Goal: Task Accomplishment & Management: Complete application form

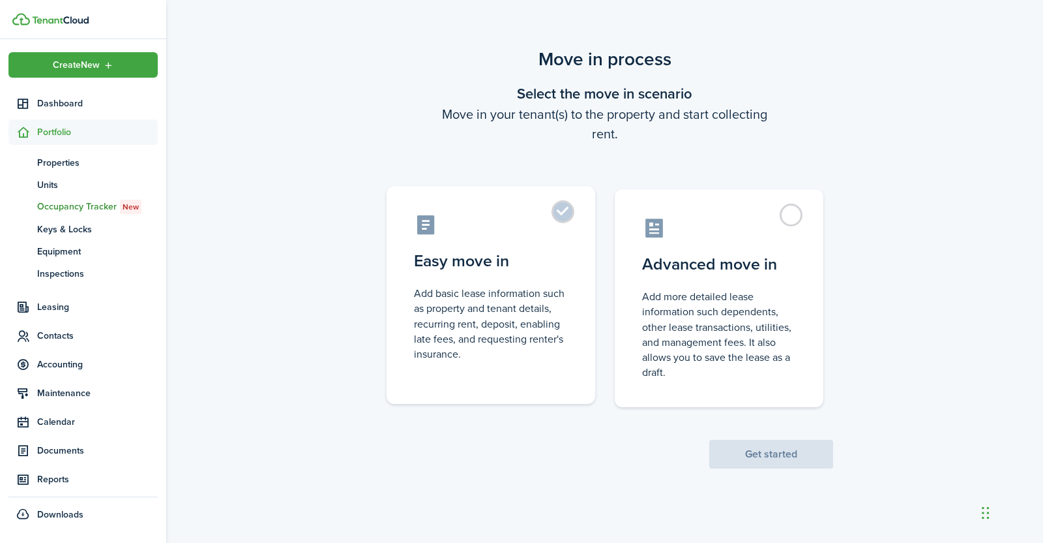
click at [522, 280] on label "Easy move in Add basic lease information such as property and tenant details, r…" at bounding box center [491, 295] width 209 height 218
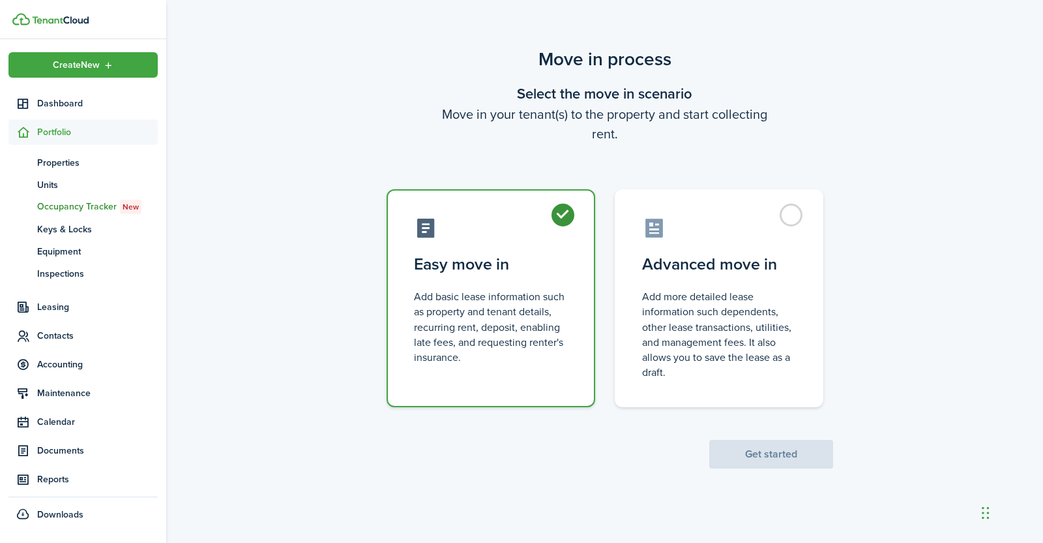
radio input "true"
click at [765, 443] on button "Get started" at bounding box center [771, 453] width 124 height 29
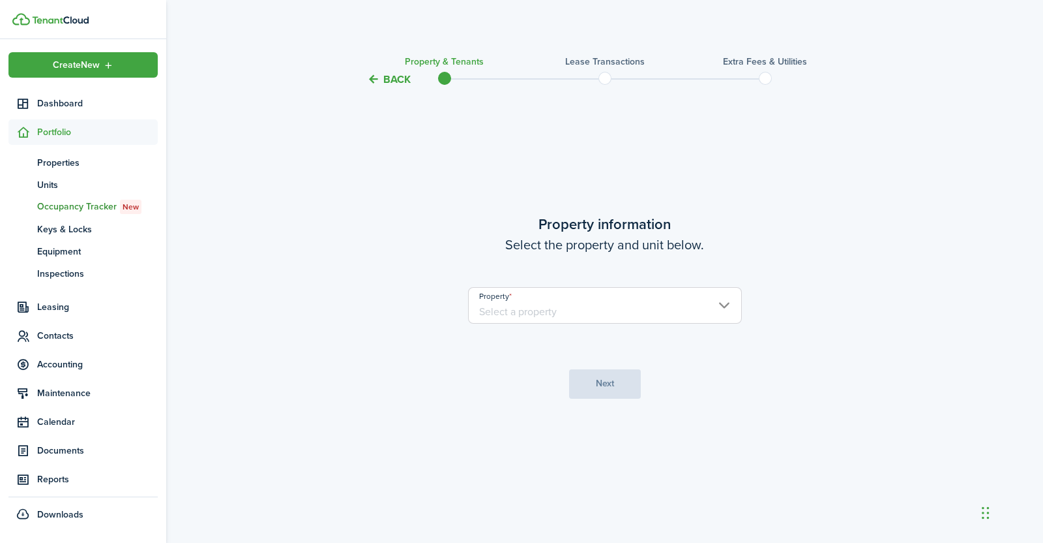
click at [724, 305] on input "Property" at bounding box center [605, 305] width 274 height 37
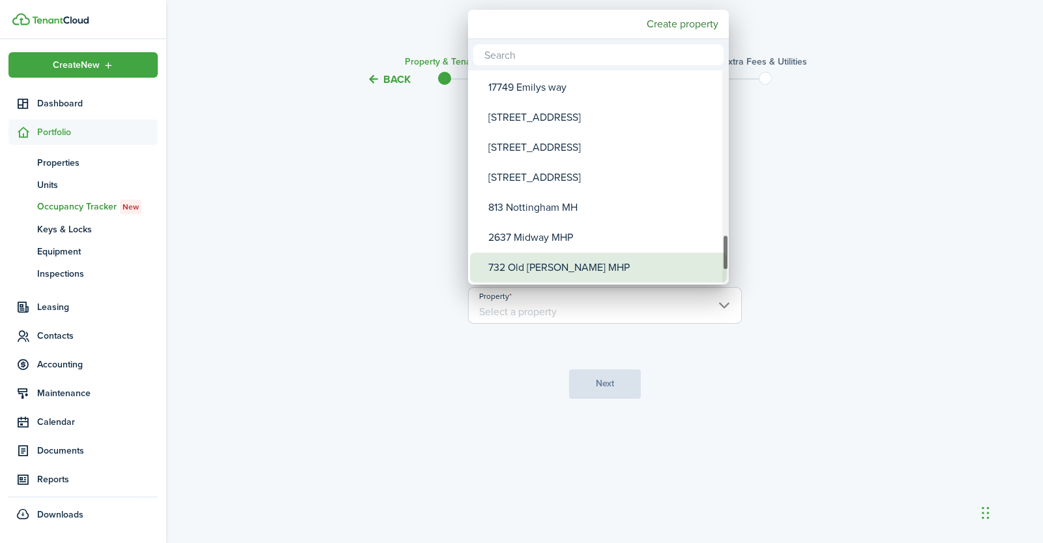
click at [603, 265] on div "732 Old [PERSON_NAME] MHP" at bounding box center [603, 267] width 231 height 30
type input "732 Old [PERSON_NAME] MHP"
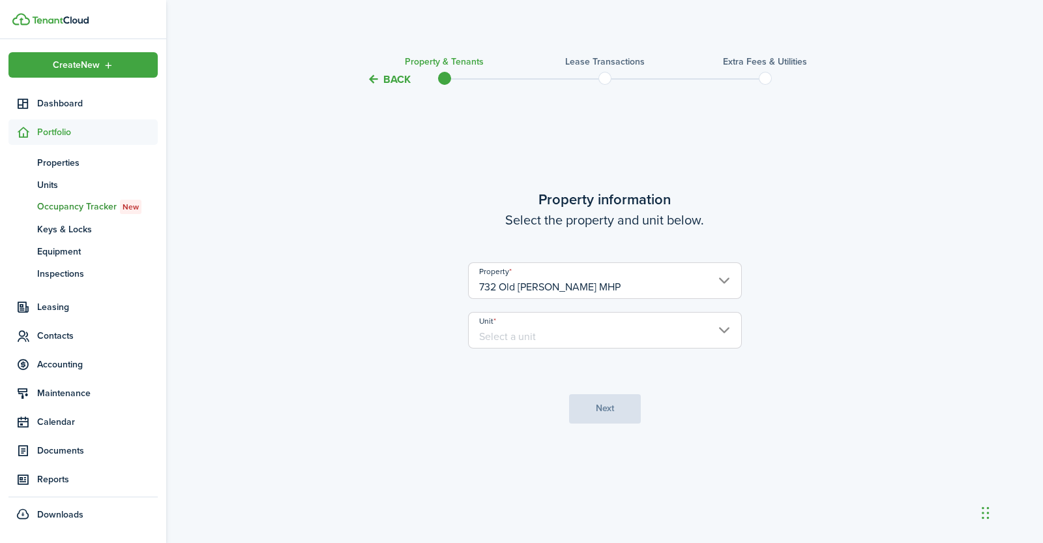
click at [707, 329] on input "Unit" at bounding box center [605, 330] width 274 height 37
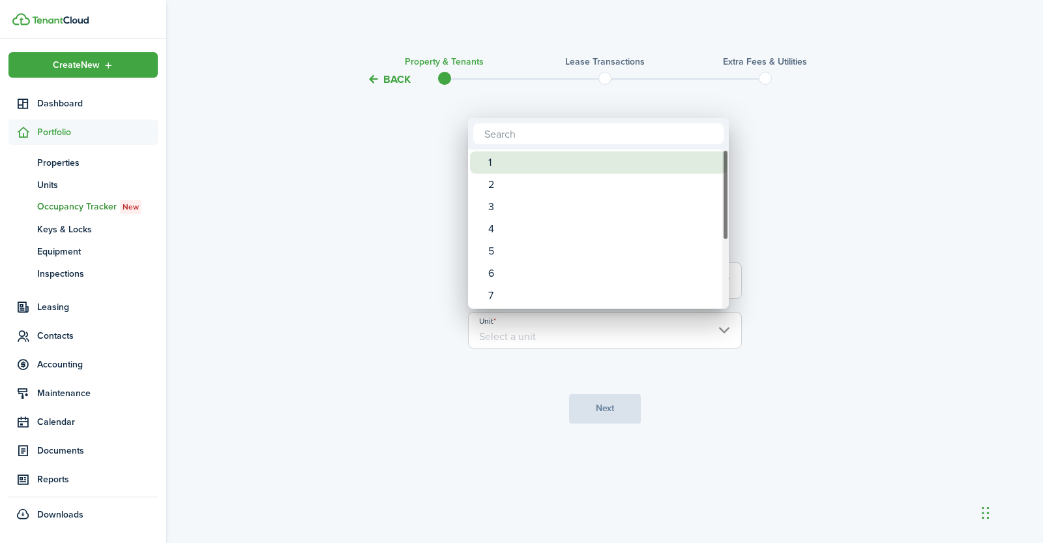
click at [573, 166] on div "1" at bounding box center [603, 162] width 231 height 22
type input "1"
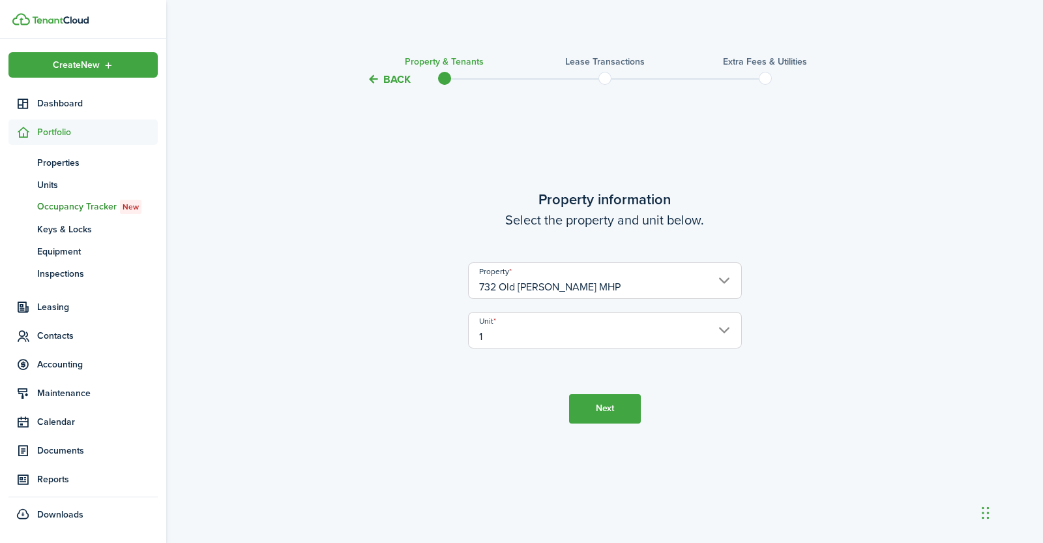
click at [617, 405] on button "Next" at bounding box center [605, 408] width 72 height 29
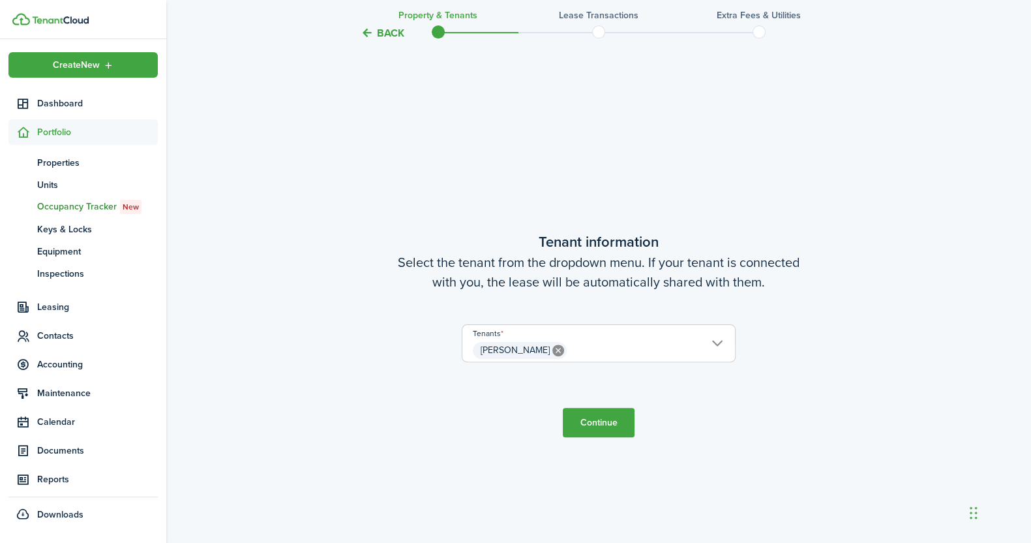
scroll to position [454, 0]
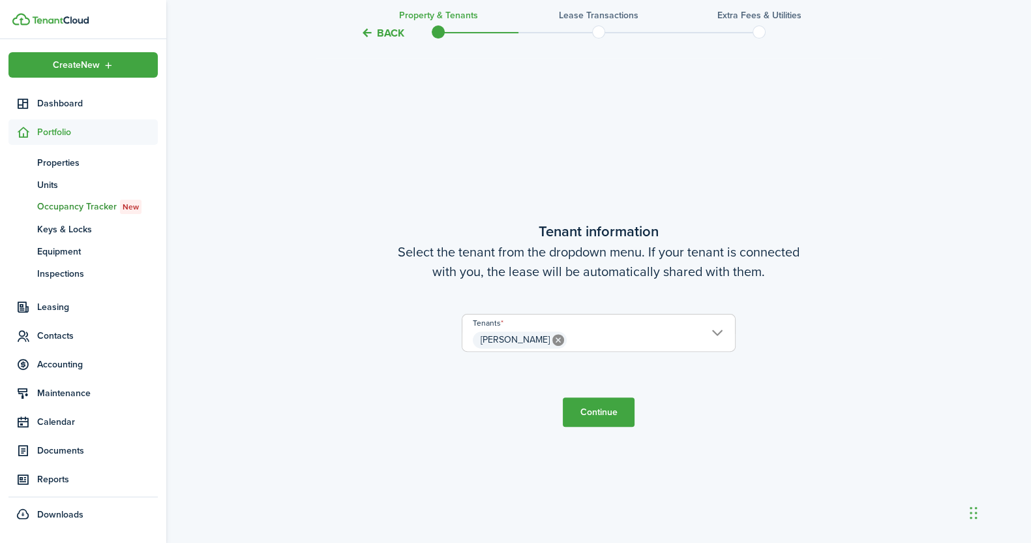
click at [598, 413] on button "Continue" at bounding box center [599, 411] width 72 height 29
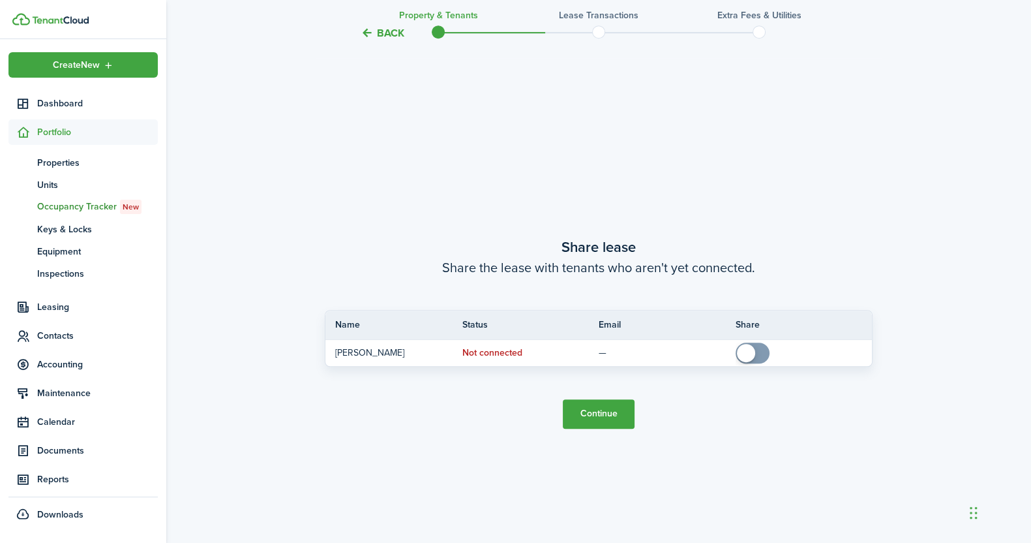
scroll to position [997, 0]
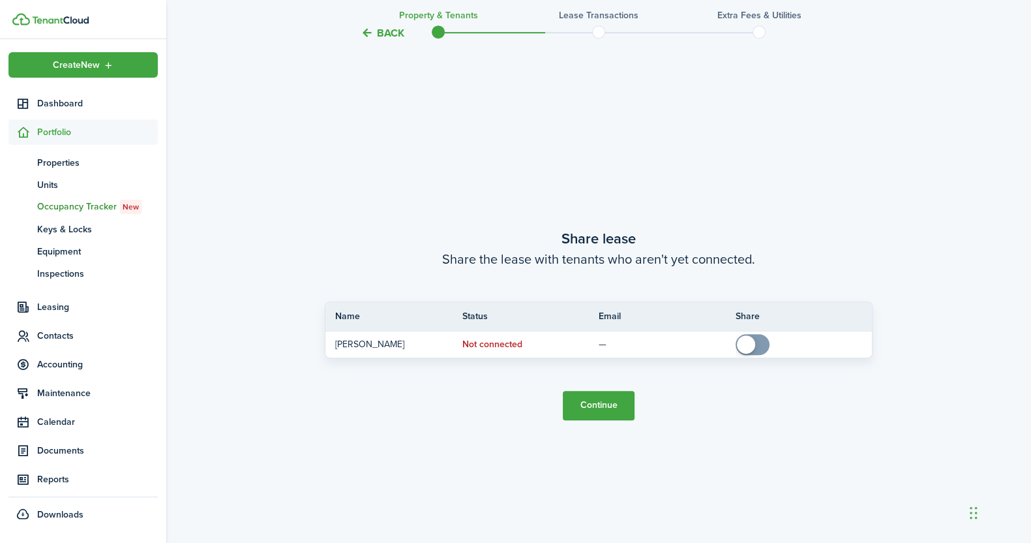
click at [587, 403] on button "Continue" at bounding box center [599, 405] width 72 height 29
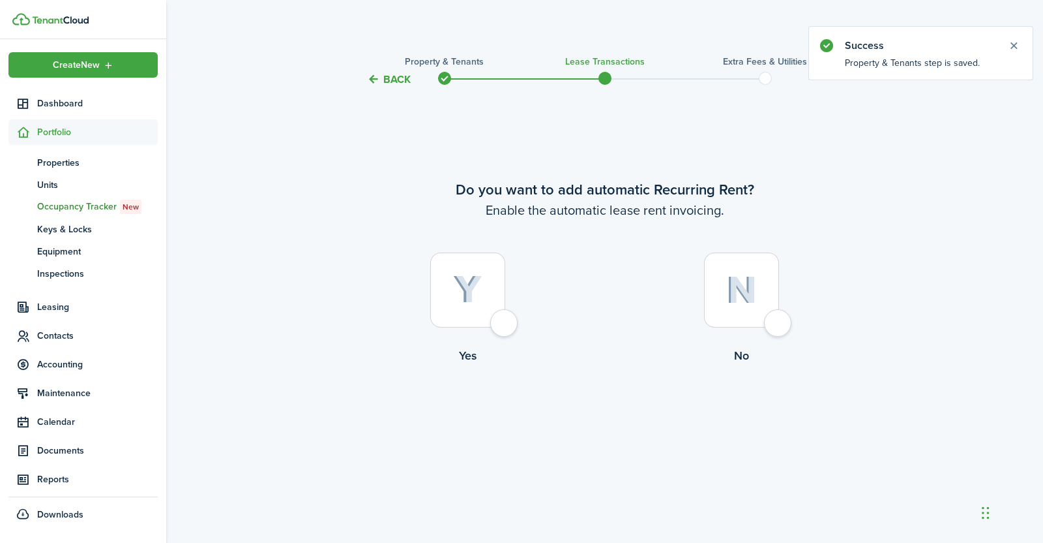
click at [505, 327] on div at bounding box center [467, 289] width 75 height 75
radio input "true"
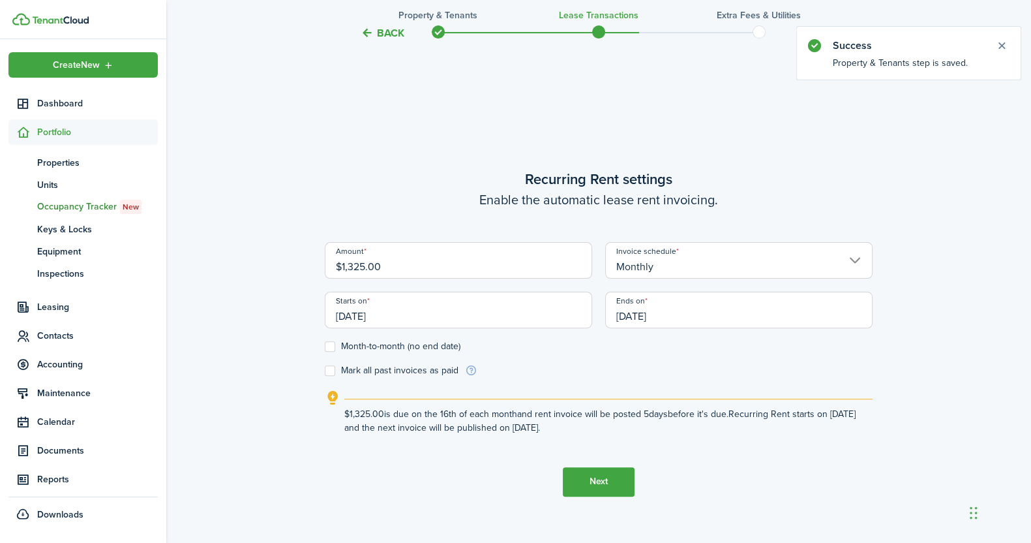
scroll to position [454, 0]
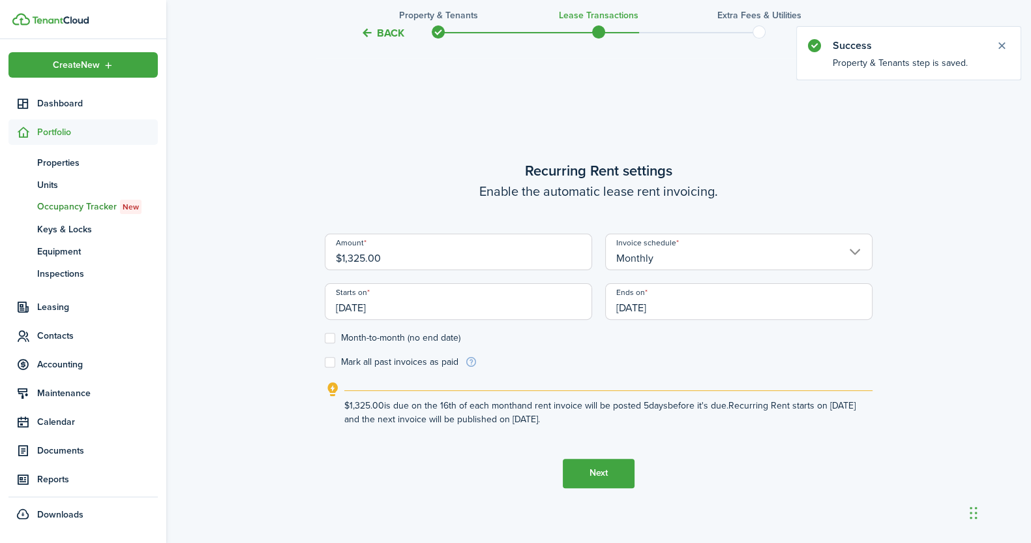
click at [402, 259] on input "$1,325.00" at bounding box center [458, 251] width 267 height 37
drag, startPoint x: 402, startPoint y: 259, endPoint x: 350, endPoint y: 259, distance: 52.2
click at [350, 259] on input "$1,325.00" at bounding box center [458, 251] width 267 height 37
click at [394, 306] on input "[DATE]" at bounding box center [458, 301] width 267 height 37
type input "$1,500.00"
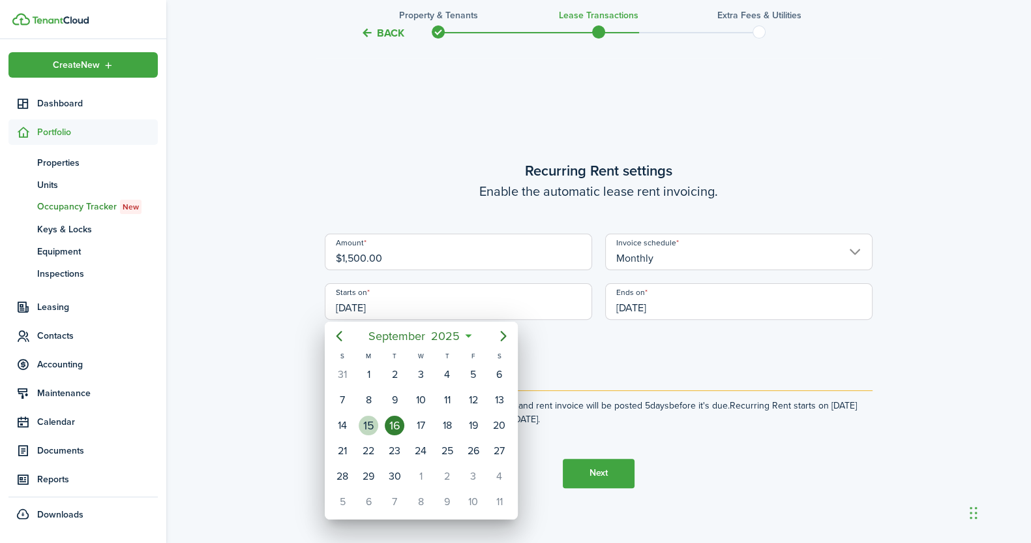
click at [370, 425] on div "15" at bounding box center [369, 425] width 20 height 20
type input "[DATE]"
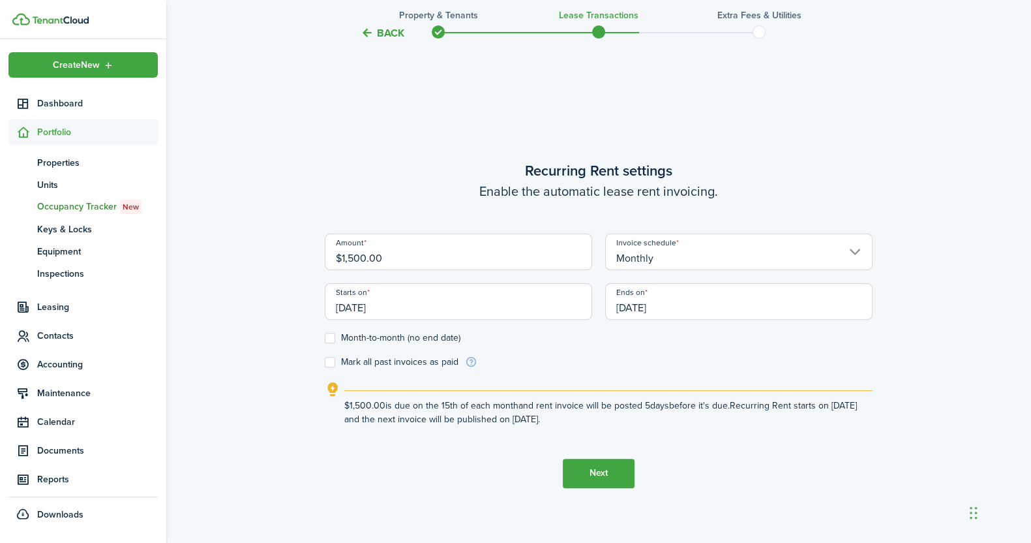
click at [674, 306] on input "[DATE]" at bounding box center [738, 301] width 267 height 37
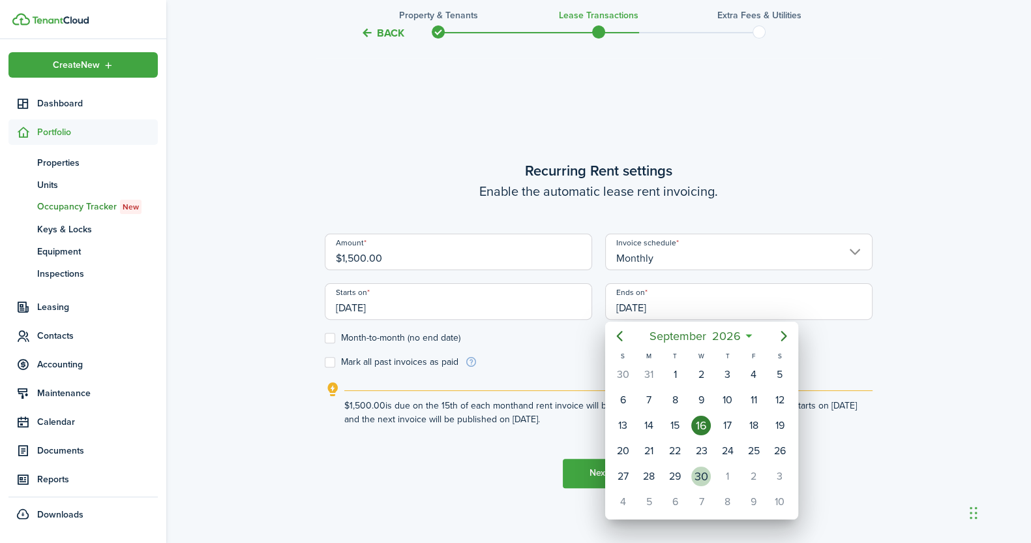
click at [701, 474] on div "30" at bounding box center [701, 476] width 20 height 20
type input "[DATE]"
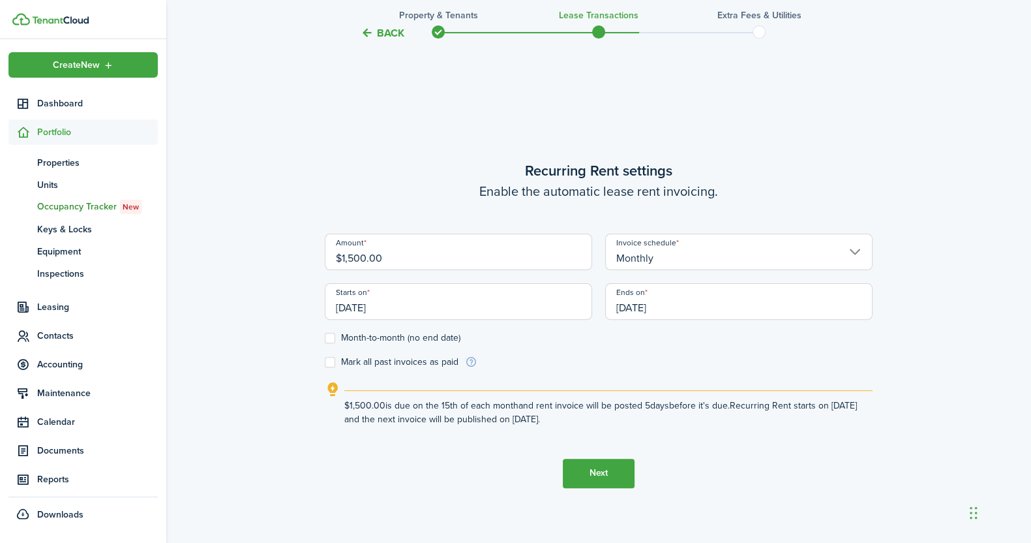
click at [411, 301] on input "[DATE]" at bounding box center [458, 301] width 267 height 37
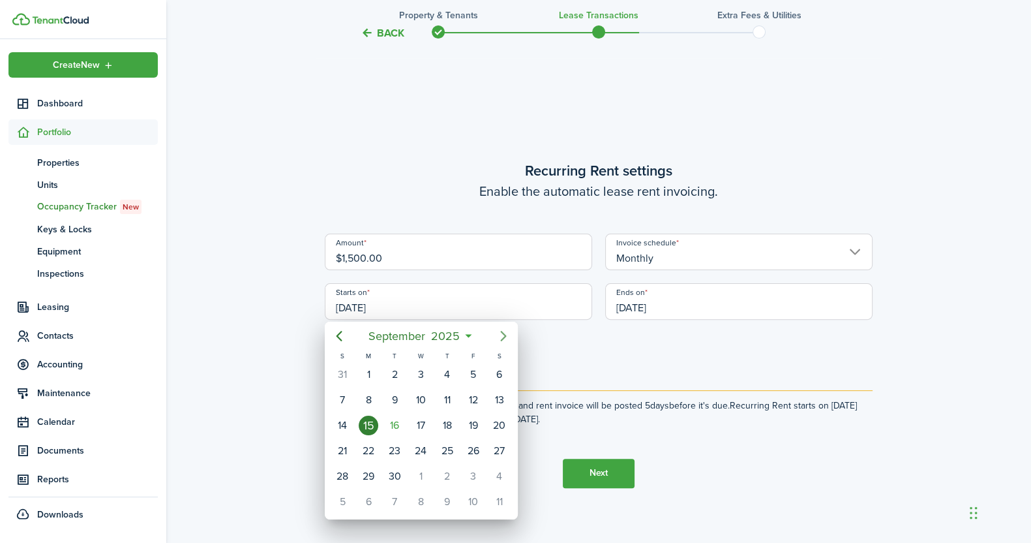
click at [501, 336] on icon "Next page" at bounding box center [504, 336] width 16 height 16
click at [426, 369] on div "1" at bounding box center [421, 375] width 20 height 20
type input "[DATE]"
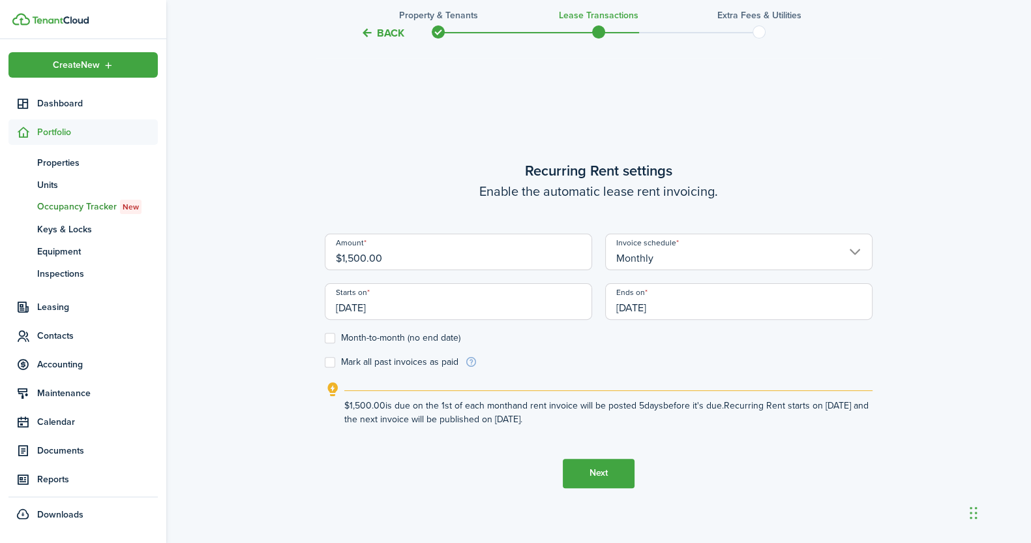
click at [601, 469] on button "Next" at bounding box center [599, 472] width 72 height 29
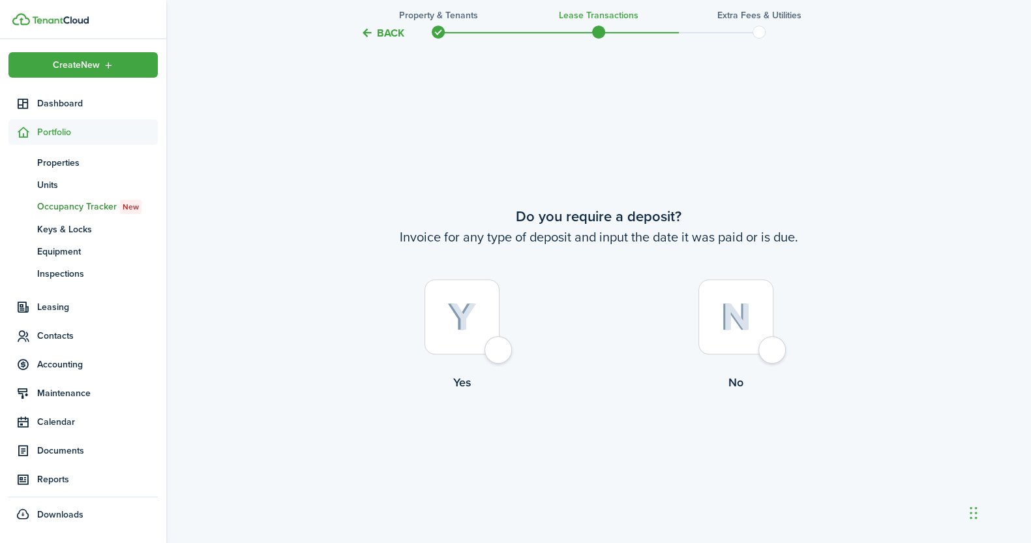
scroll to position [997, 0]
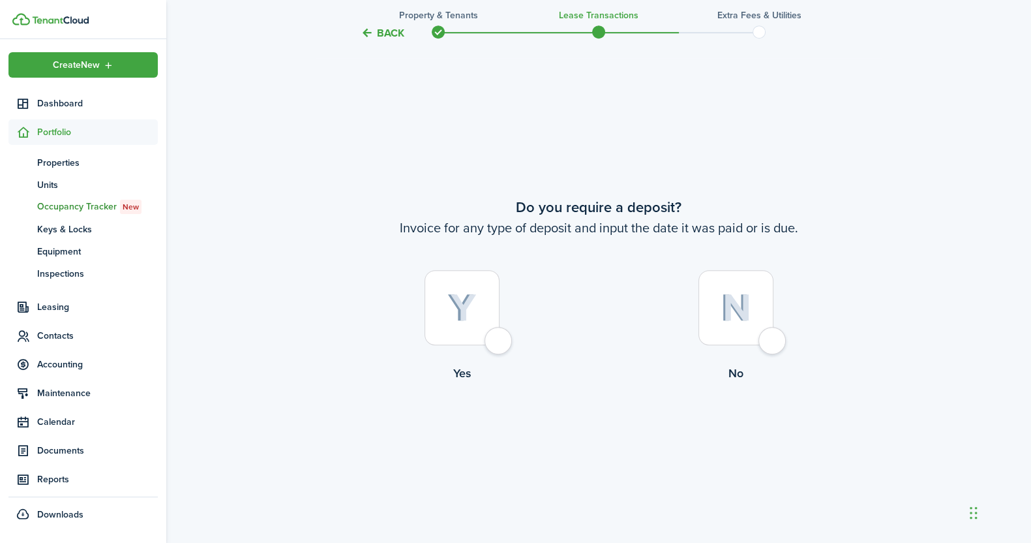
click at [771, 344] on div at bounding box center [735, 307] width 75 height 75
radio input "true"
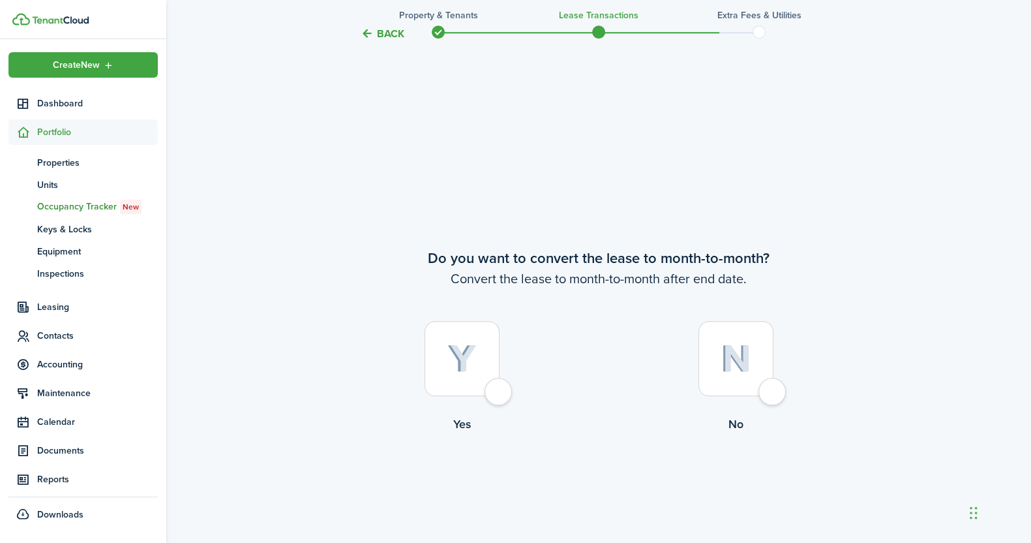
scroll to position [1539, 0]
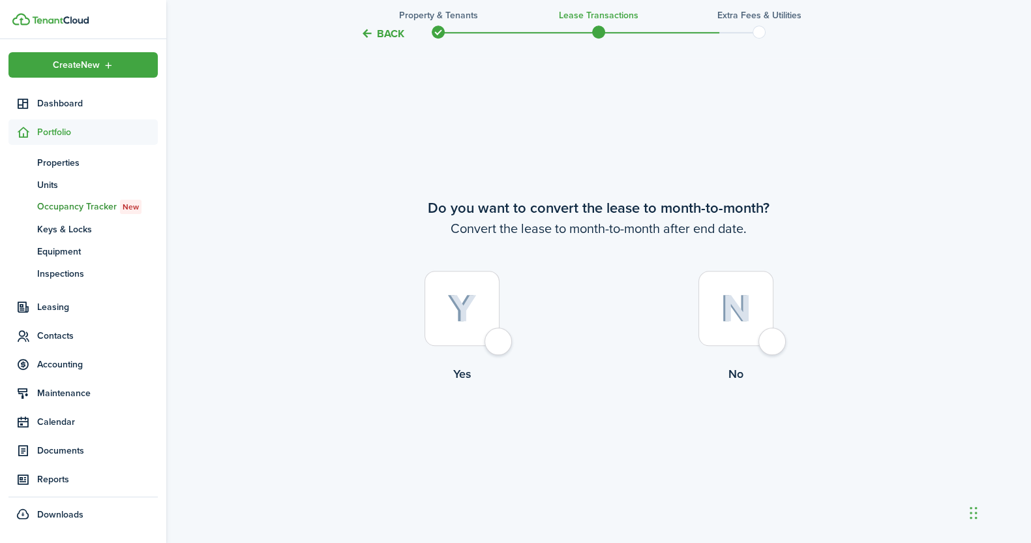
click at [769, 341] on div at bounding box center [735, 308] width 75 height 75
radio input "true"
click at [589, 435] on button "Continue" at bounding box center [599, 436] width 72 height 29
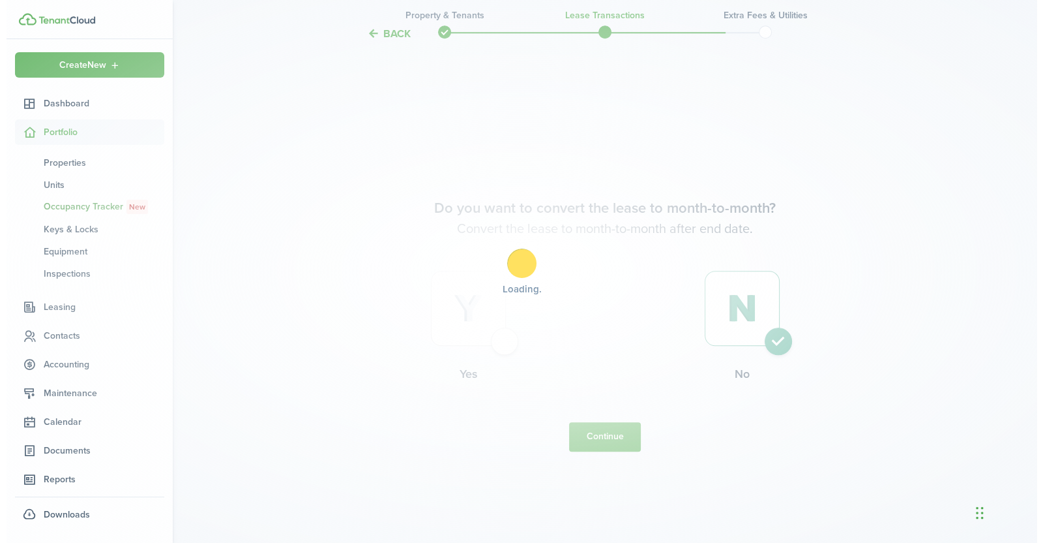
scroll to position [0, 0]
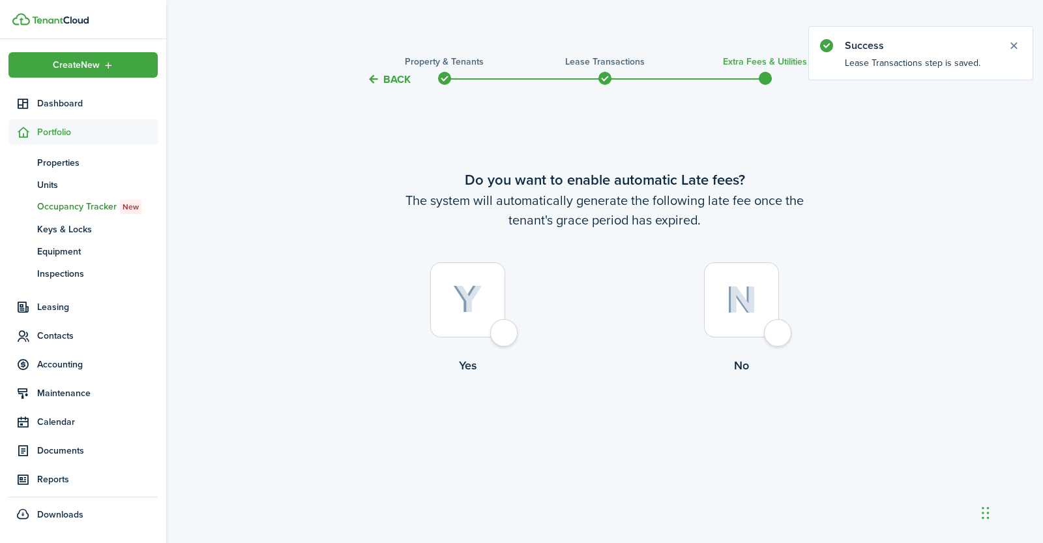
click at [774, 336] on div at bounding box center [741, 299] width 75 height 75
radio input "true"
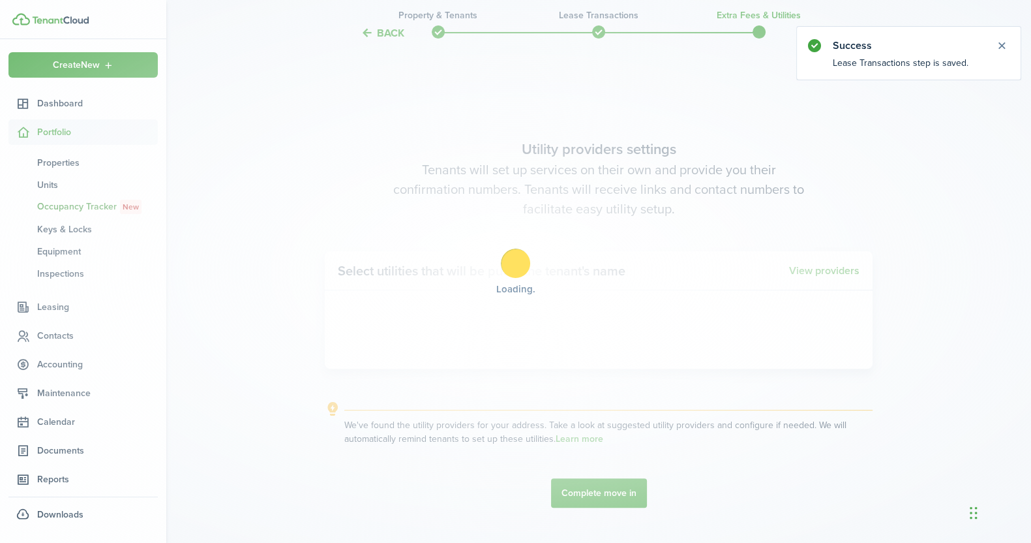
scroll to position [454, 0]
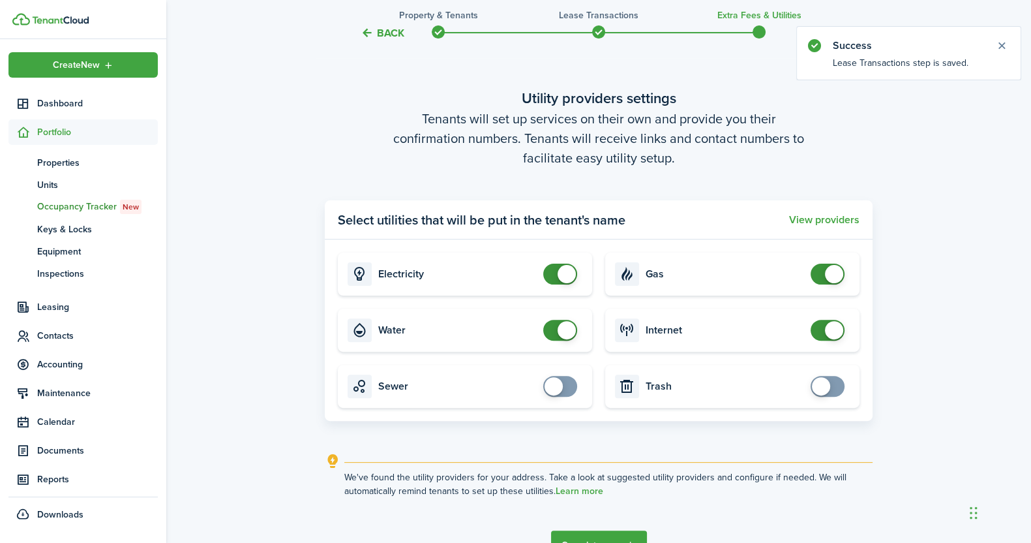
checkbox input "false"
click at [821, 278] on span at bounding box center [827, 273] width 13 height 21
checkbox input "false"
click at [821, 327] on span at bounding box center [827, 330] width 13 height 21
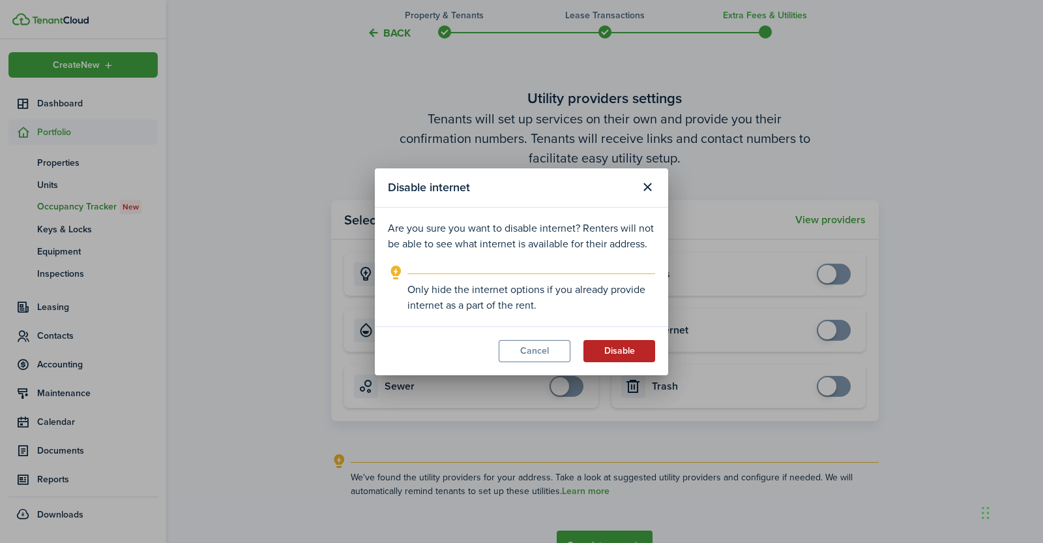
click at [647, 347] on button "Disable" at bounding box center [620, 351] width 72 height 22
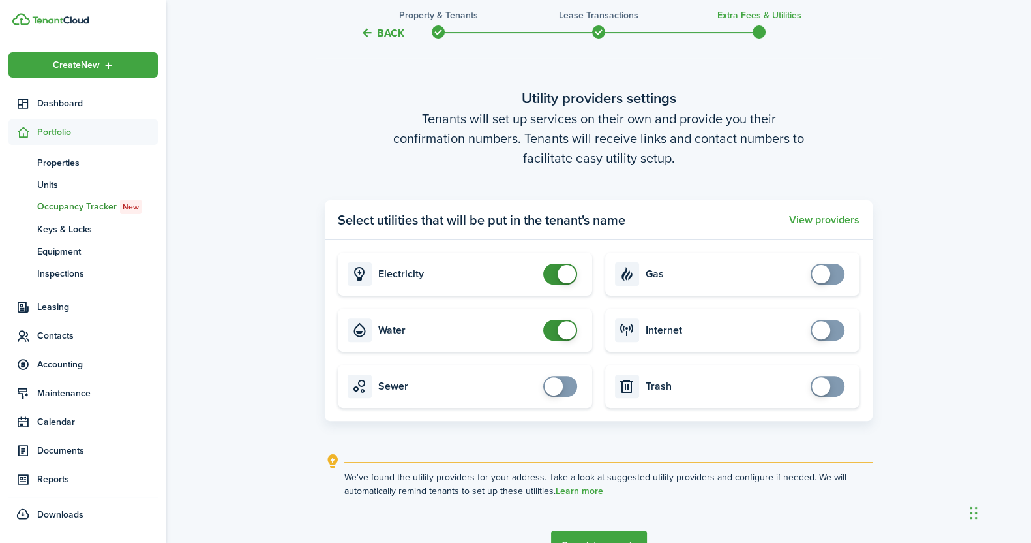
checkbox input "false"
click at [554, 281] on span at bounding box center [560, 273] width 13 height 21
checkbox input "false"
click at [554, 331] on span at bounding box center [560, 330] width 13 height 21
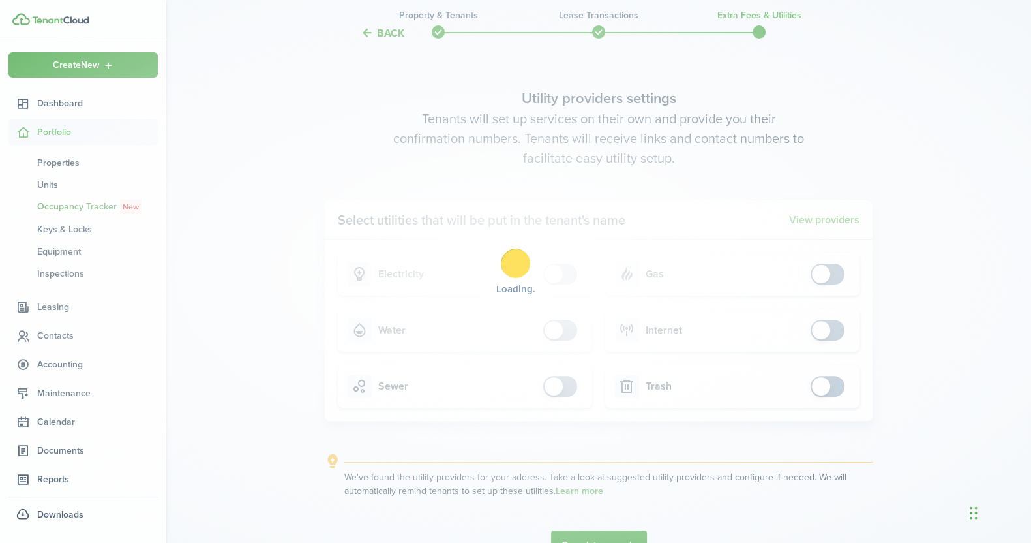
scroll to position [542, 0]
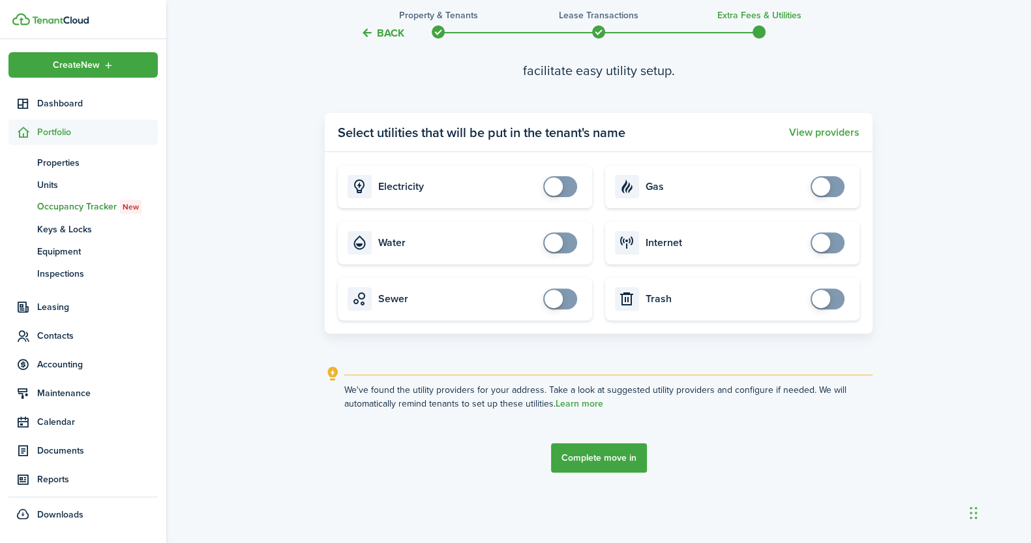
click at [615, 457] on button "Complete move in" at bounding box center [599, 457] width 96 height 29
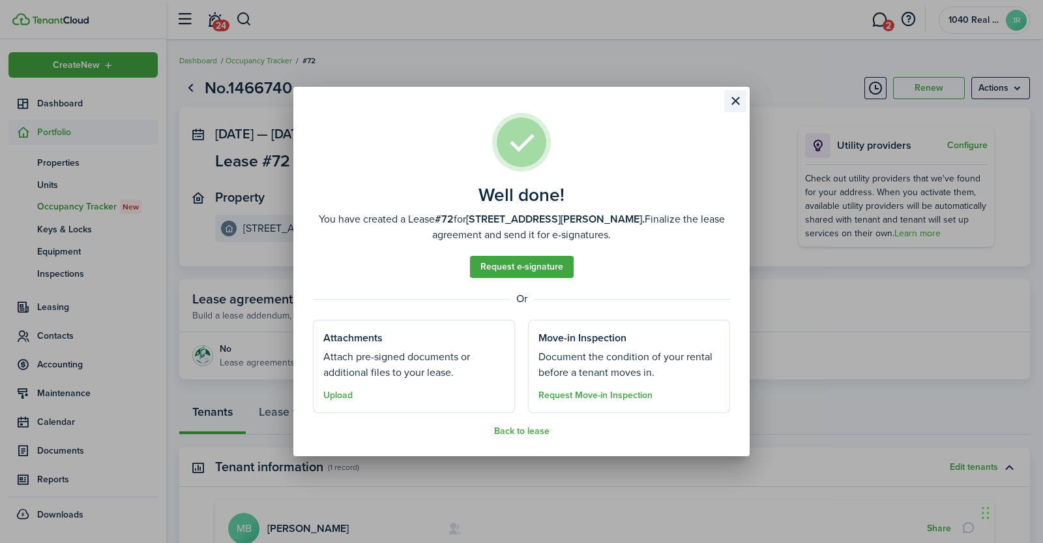
click at [737, 102] on button "Close modal" at bounding box center [735, 101] width 22 height 22
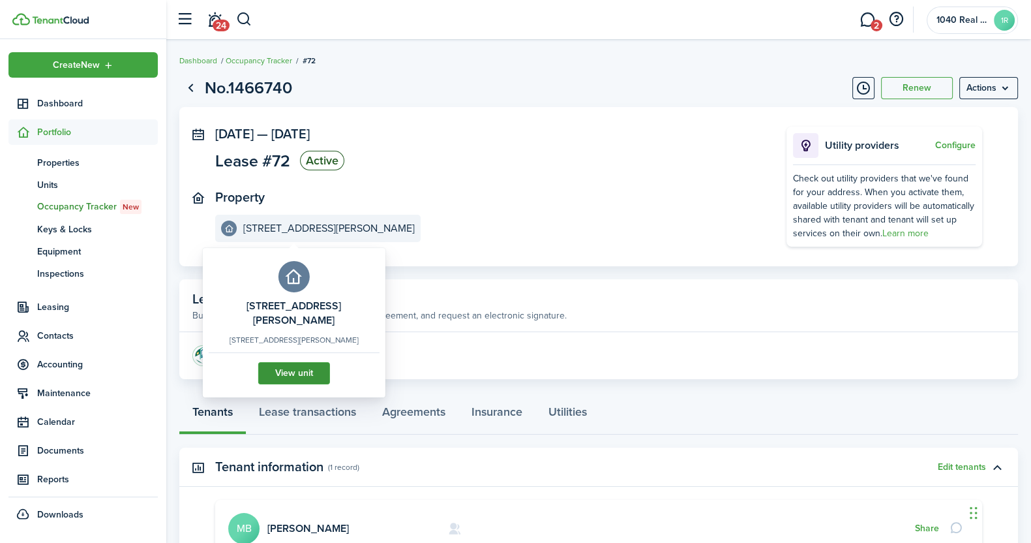
click at [302, 367] on link "View unit" at bounding box center [294, 373] width 72 height 22
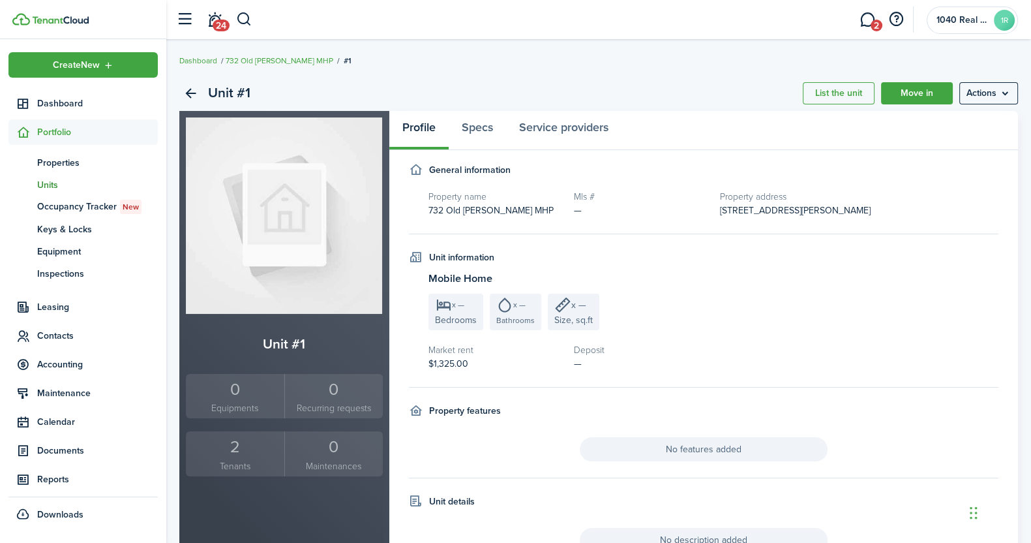
click at [261, 447] on div "2" at bounding box center [235, 446] width 92 height 25
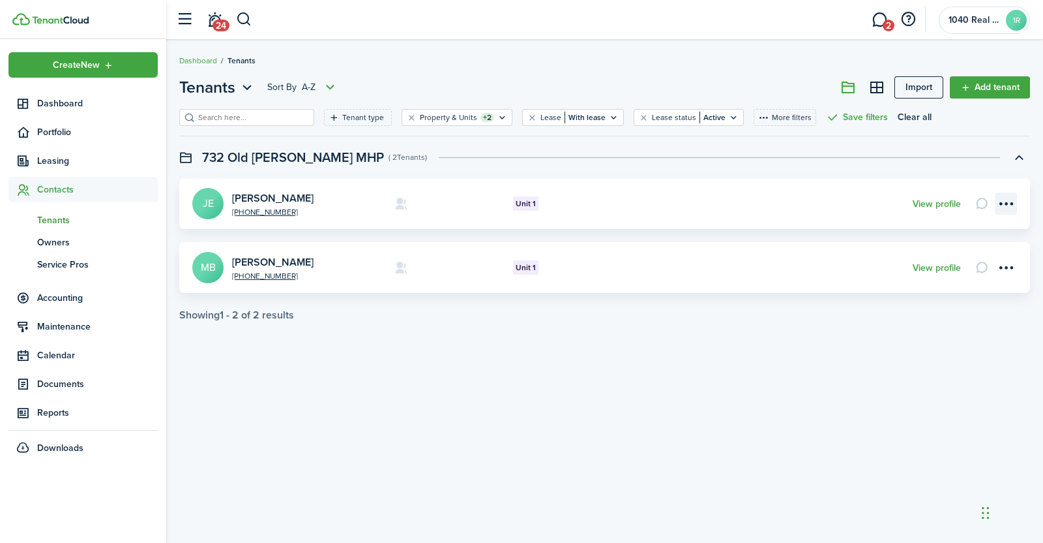
click at [1008, 200] on menu-btn-icon "Open menu" at bounding box center [1006, 203] width 22 height 22
click at [940, 201] on link "View profile" at bounding box center [937, 204] width 48 height 10
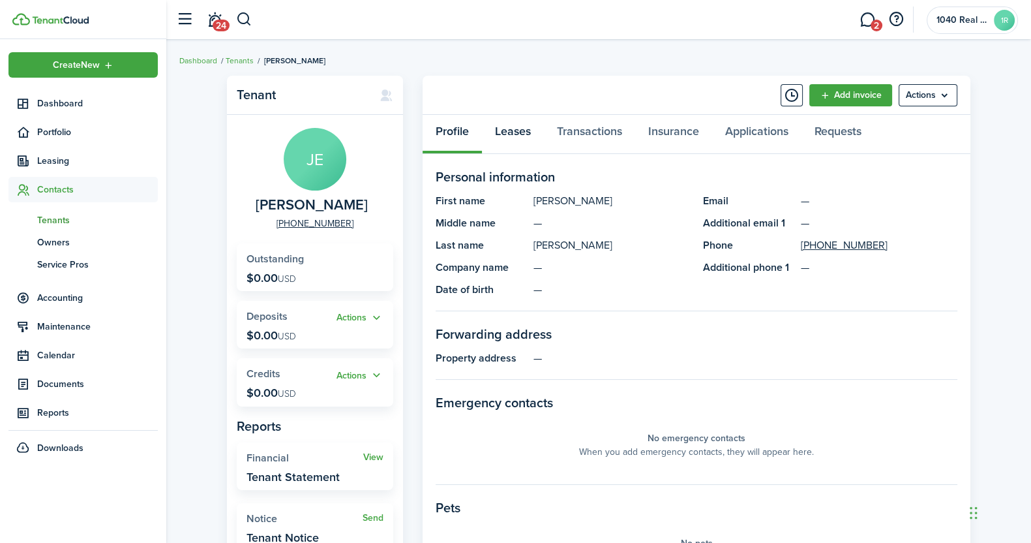
click at [519, 124] on link "Leases" at bounding box center [513, 134] width 62 height 39
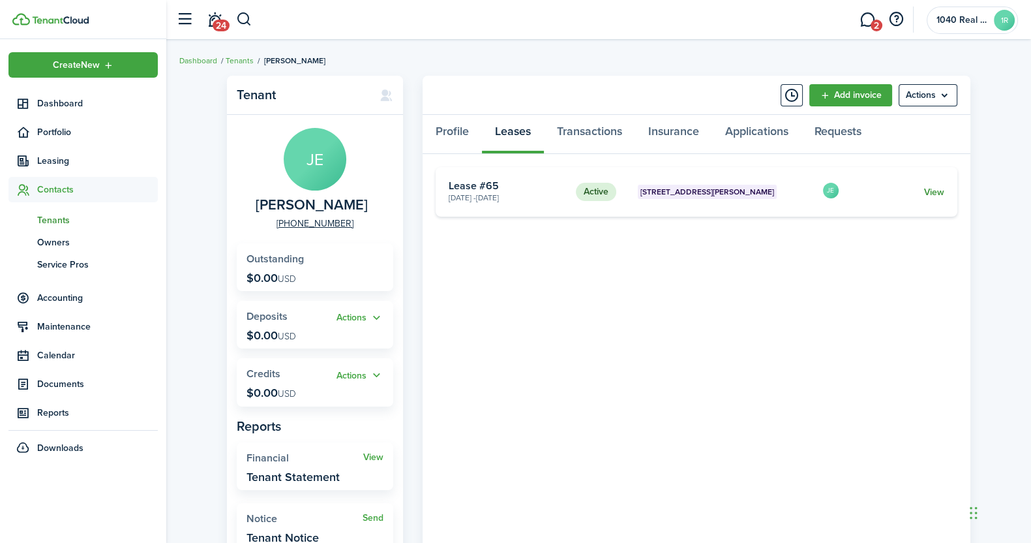
click at [932, 192] on link "View" at bounding box center [934, 192] width 20 height 14
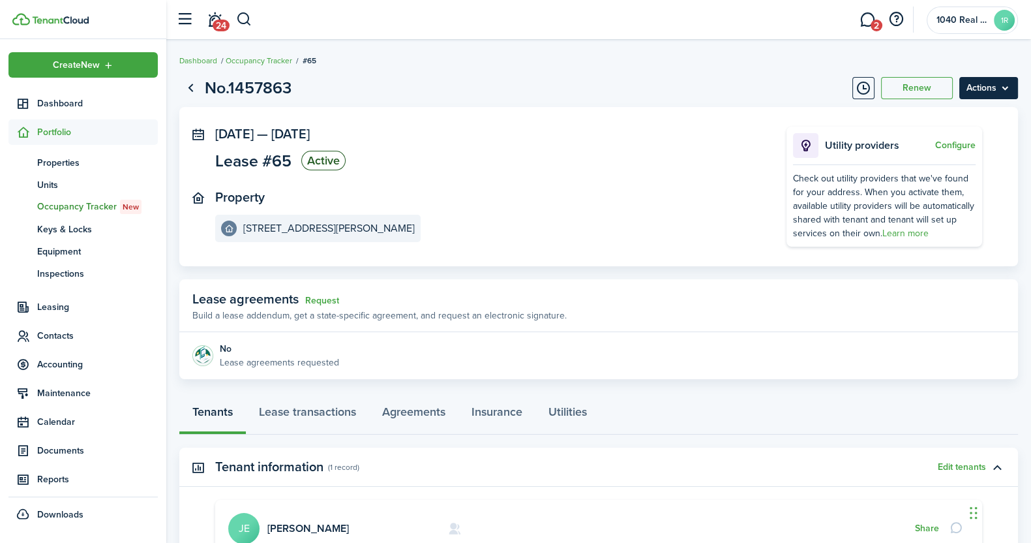
click at [1011, 89] on menu-btn "Actions" at bounding box center [988, 88] width 59 height 22
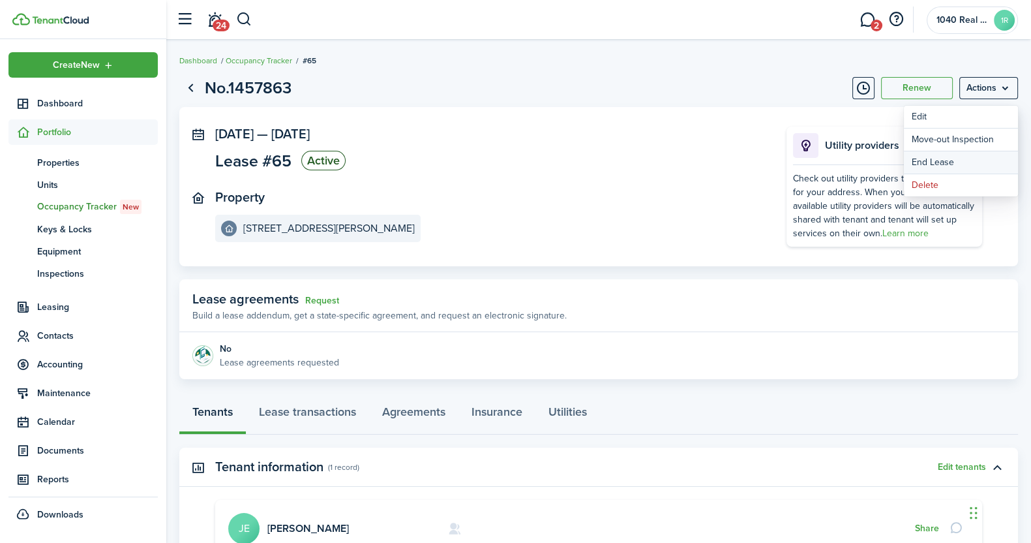
click at [932, 162] on link "End Lease" at bounding box center [961, 162] width 114 height 22
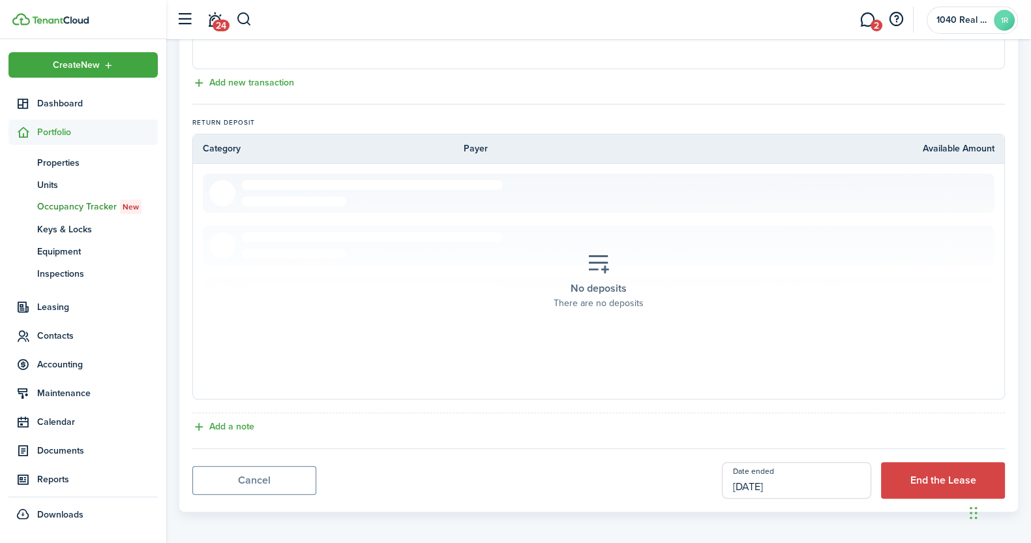
scroll to position [530, 0]
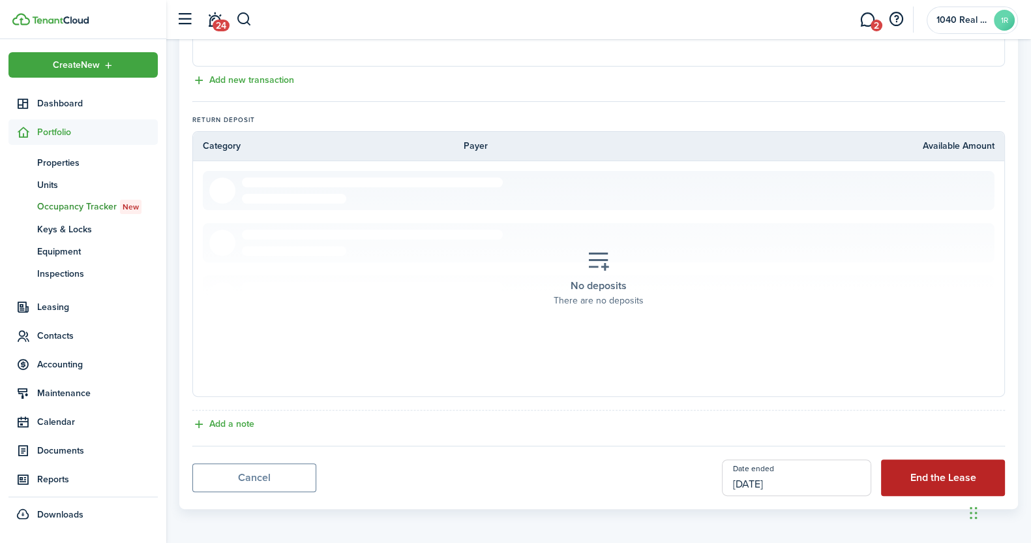
click at [934, 476] on button "End the Lease" at bounding box center [943, 477] width 124 height 37
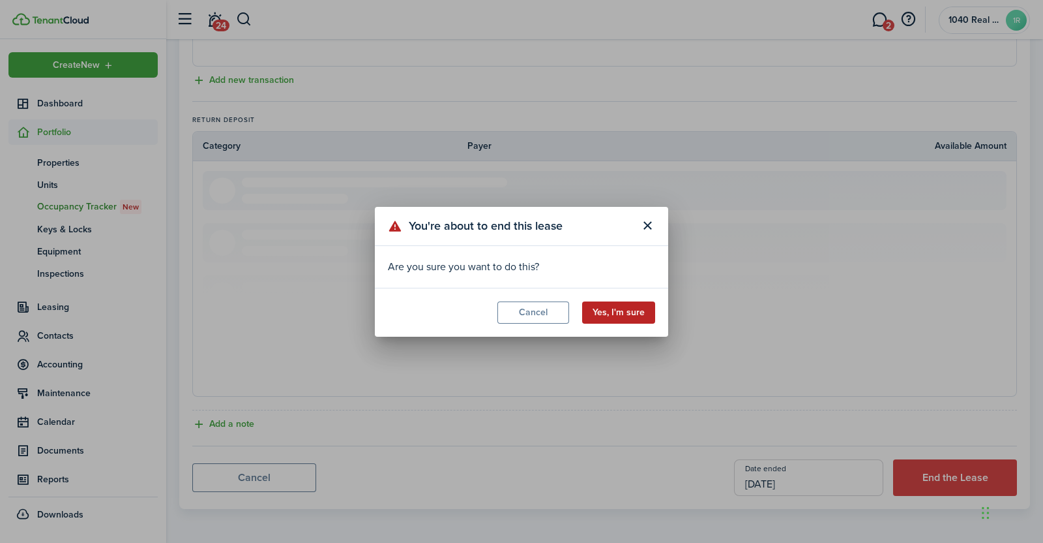
click at [613, 314] on button "Yes, I'm sure" at bounding box center [618, 312] width 73 height 22
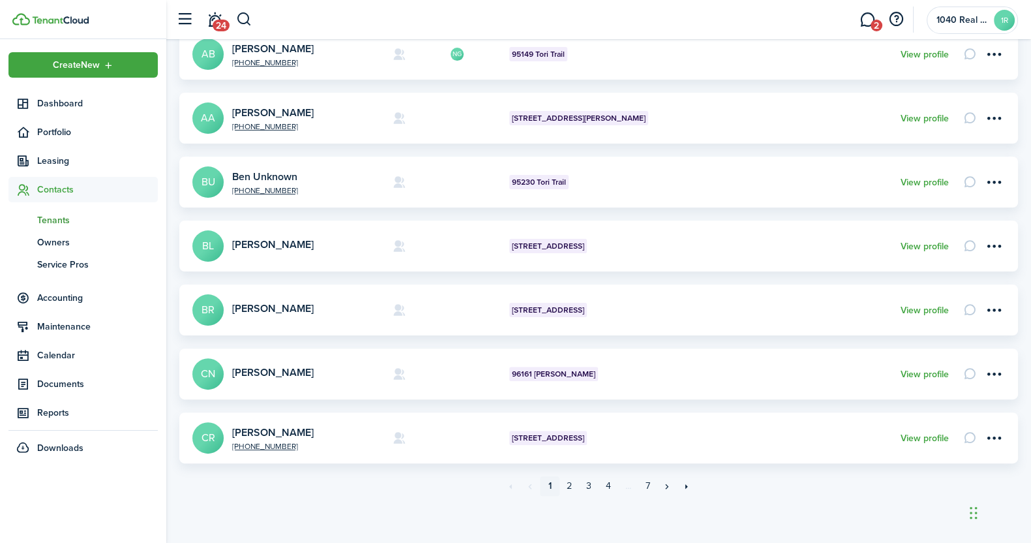
scroll to position [439, 0]
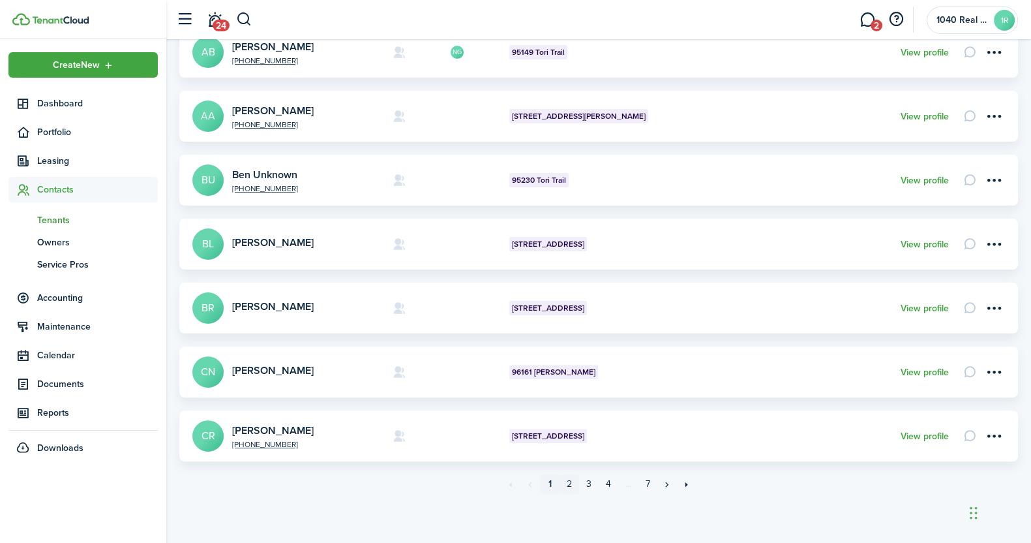
click at [567, 484] on link "2" at bounding box center [569, 484] width 20 height 20
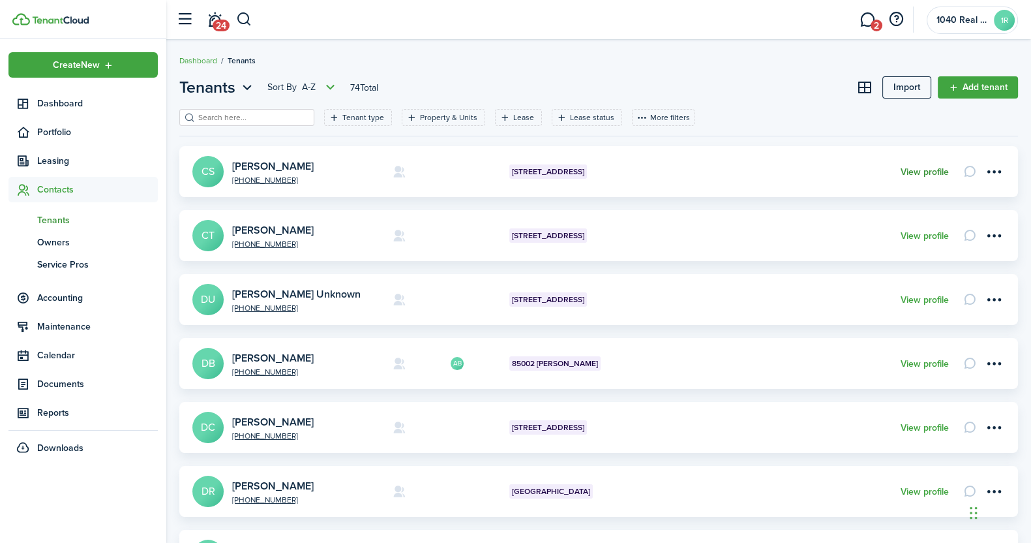
click at [921, 173] on link "View profile" at bounding box center [925, 172] width 48 height 10
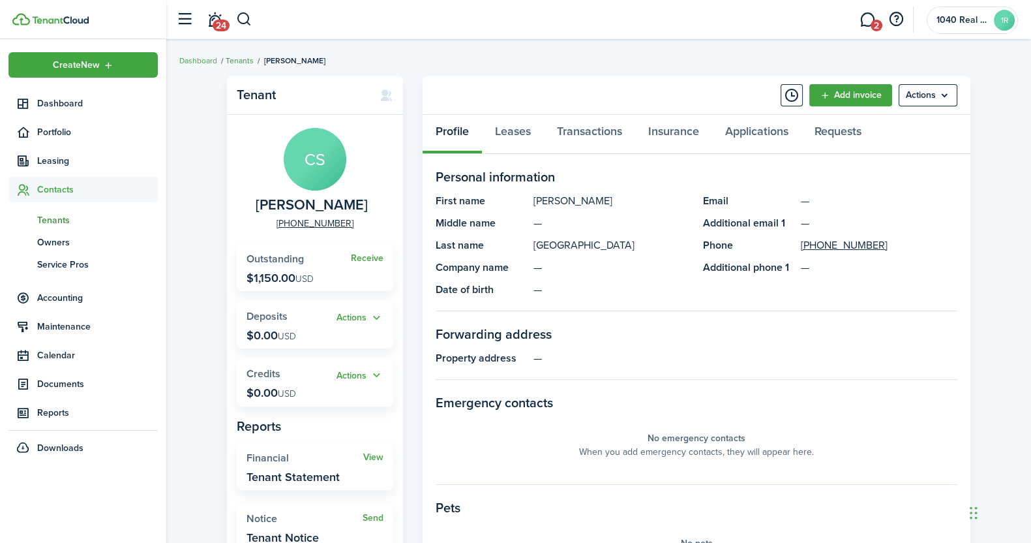
click at [241, 57] on link "Tenants" at bounding box center [240, 61] width 28 height 12
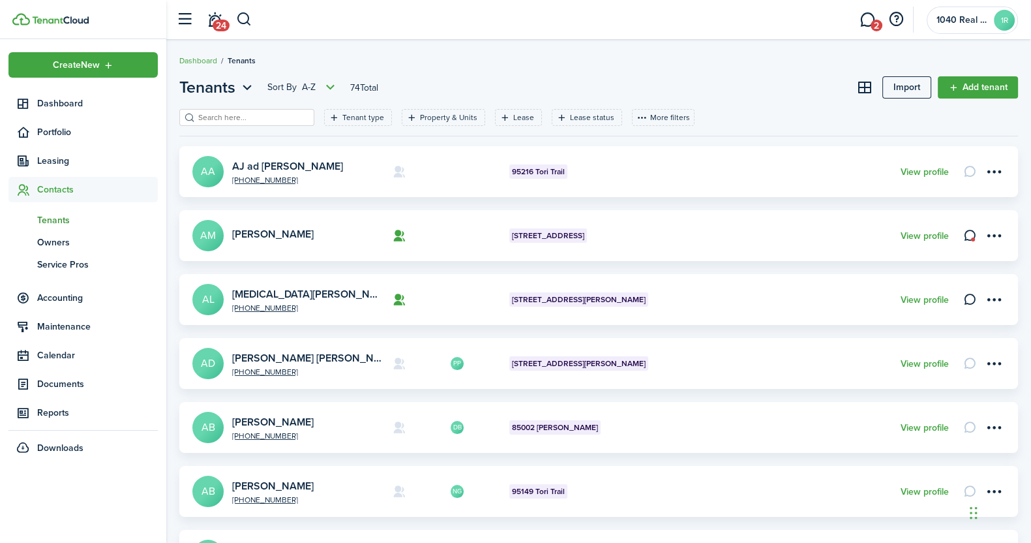
scroll to position [439, 0]
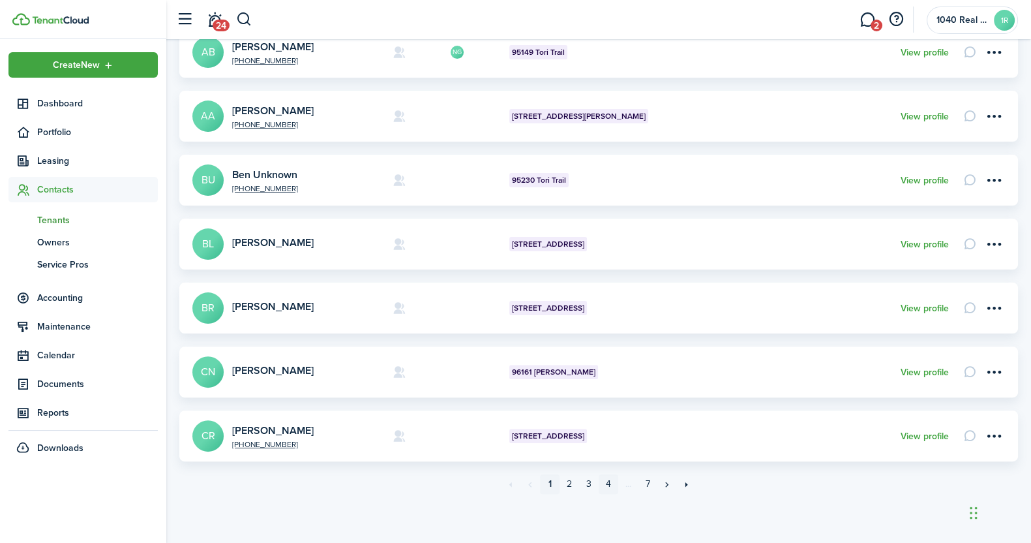
click at [608, 483] on link "4" at bounding box center [609, 484] width 20 height 20
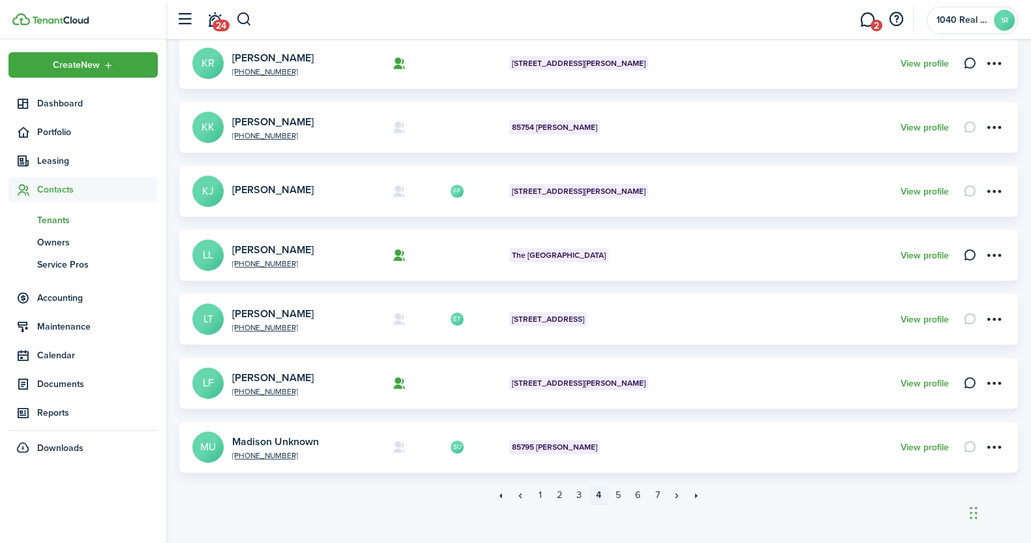
scroll to position [439, 0]
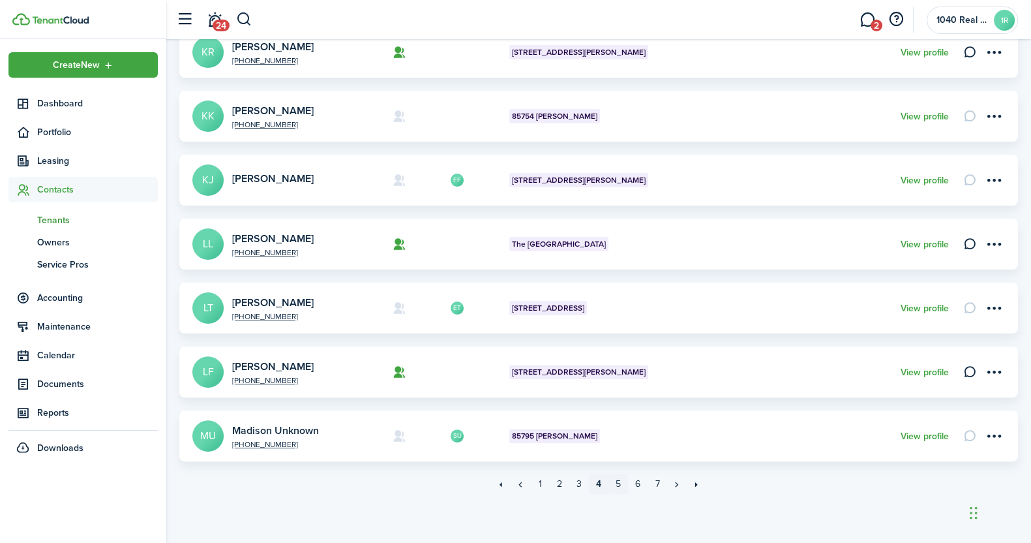
click at [619, 486] on link "5" at bounding box center [618, 484] width 20 height 20
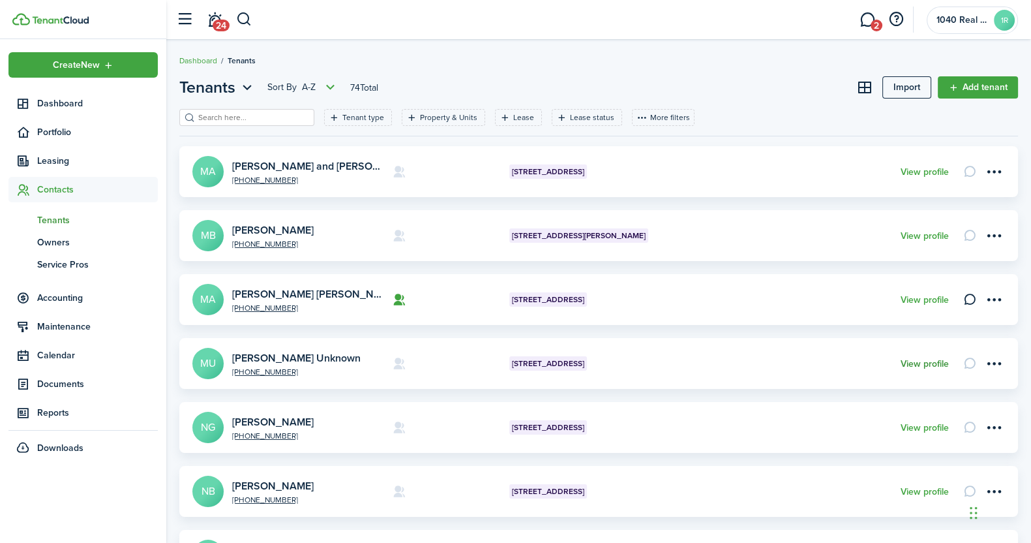
click at [929, 363] on link "View profile" at bounding box center [925, 364] width 48 height 10
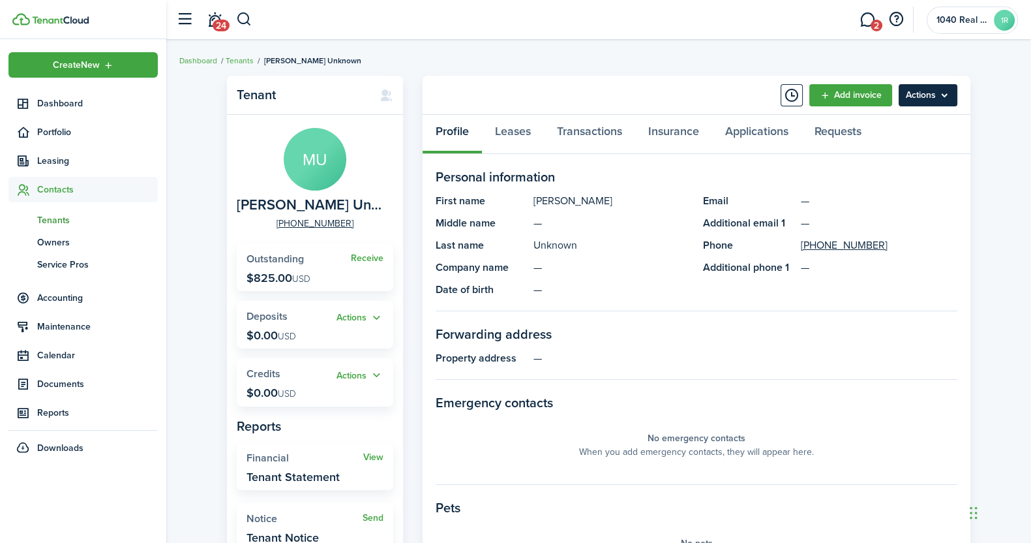
click at [946, 92] on menu-btn "Actions" at bounding box center [928, 95] width 59 height 22
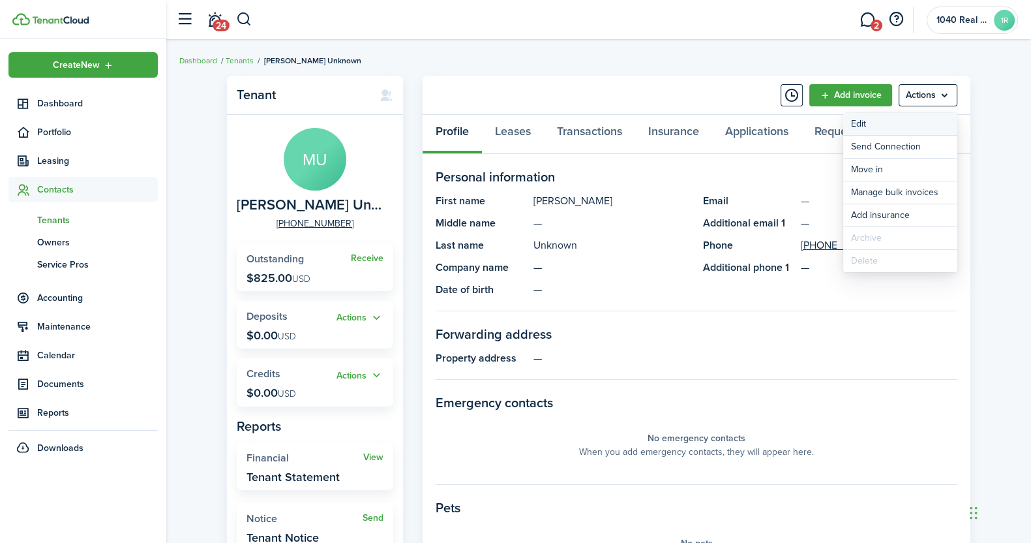
click at [872, 127] on link "Edit" at bounding box center [900, 124] width 114 height 22
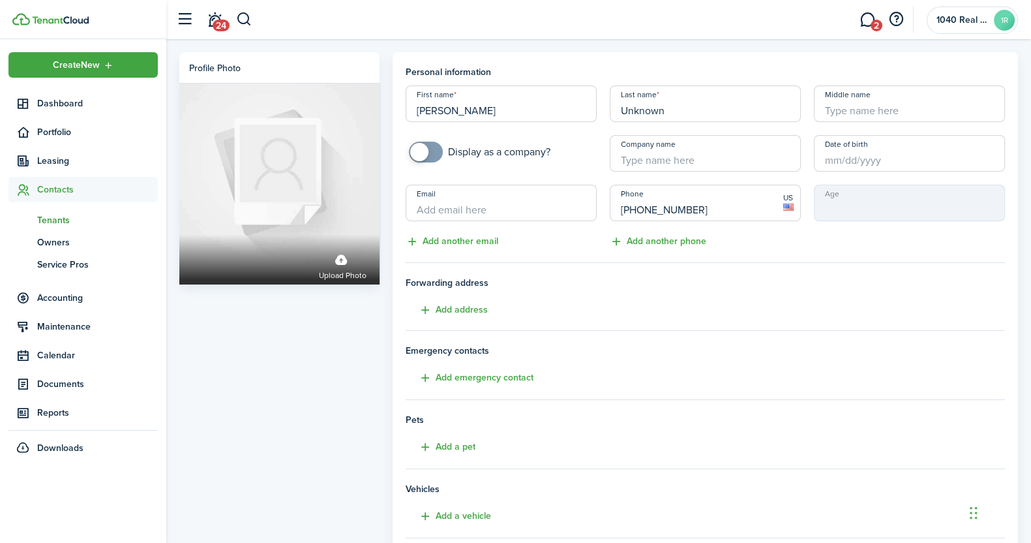
drag, startPoint x: 685, startPoint y: 108, endPoint x: 604, endPoint y: 108, distance: 80.2
click at [604, 108] on div "Last name Unknown" at bounding box center [705, 103] width 204 height 37
type input "A"
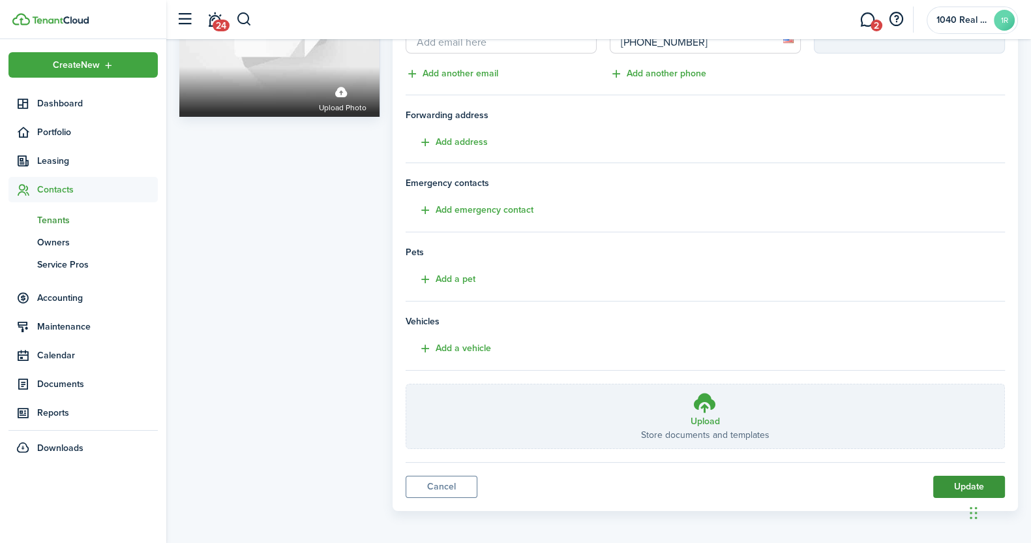
type input "Sedgewick"
click at [960, 484] on button "Update" at bounding box center [969, 486] width 72 height 22
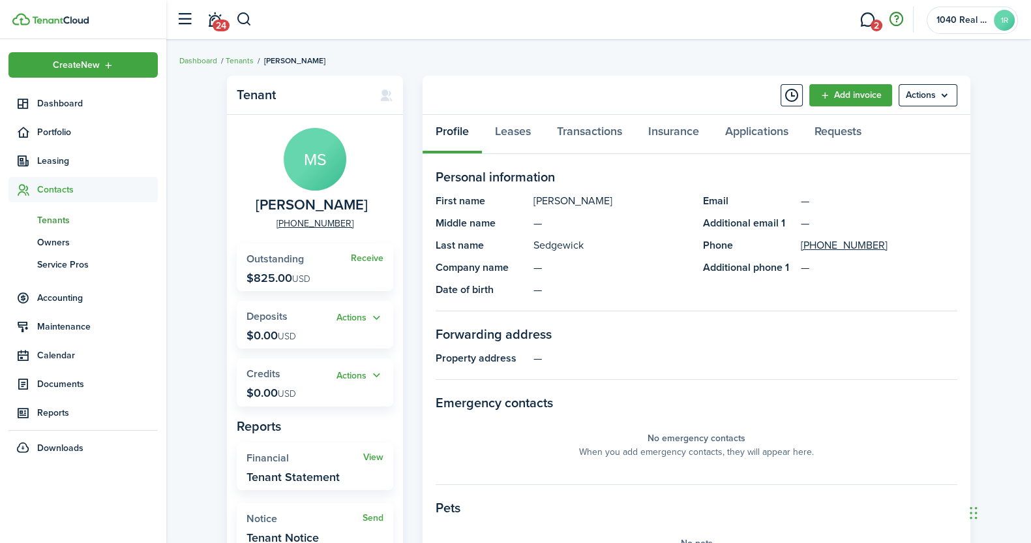
click at [897, 23] on button "button" at bounding box center [896, 19] width 22 height 22
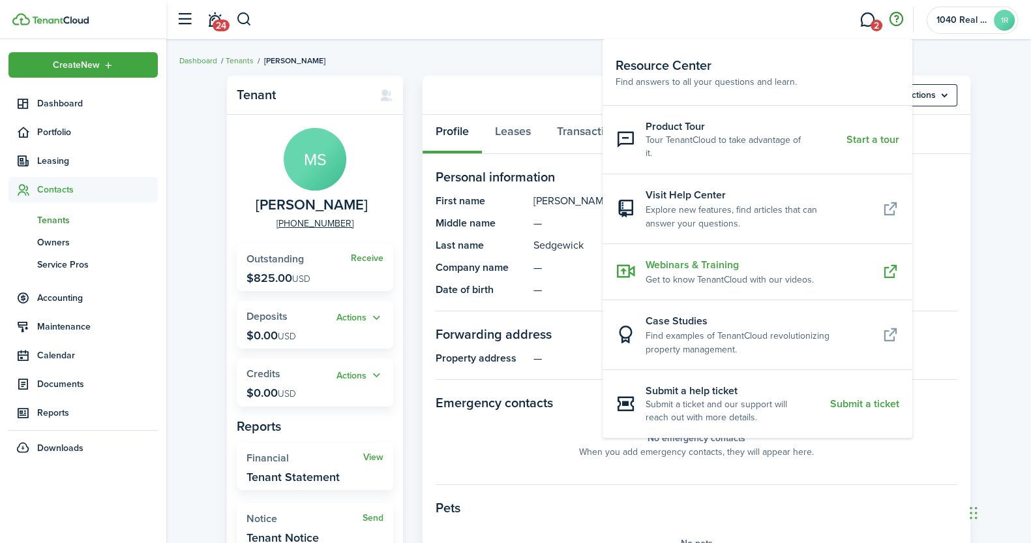
click at [888, 263] on icon at bounding box center [891, 271] width 18 height 17
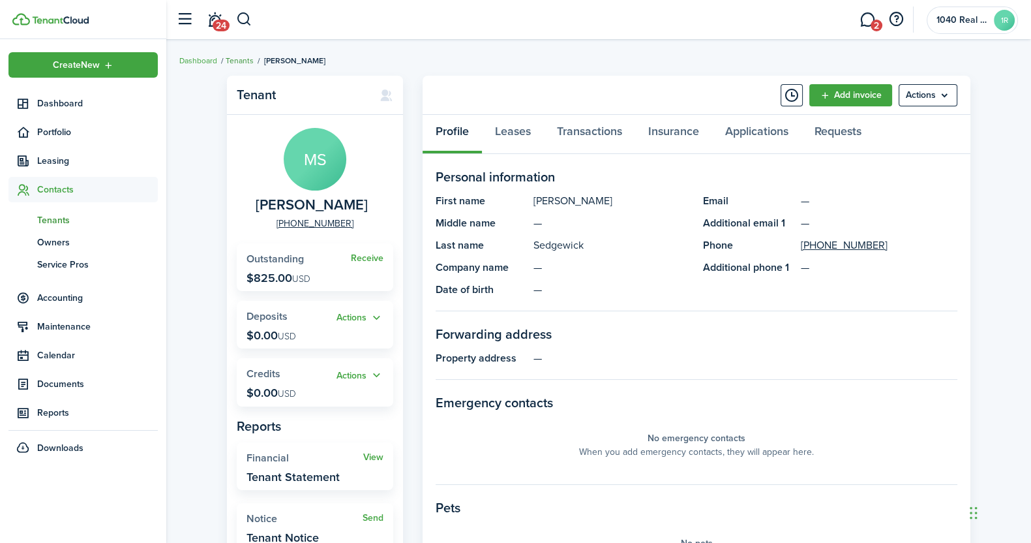
click at [243, 61] on link "Tenants" at bounding box center [240, 61] width 28 height 12
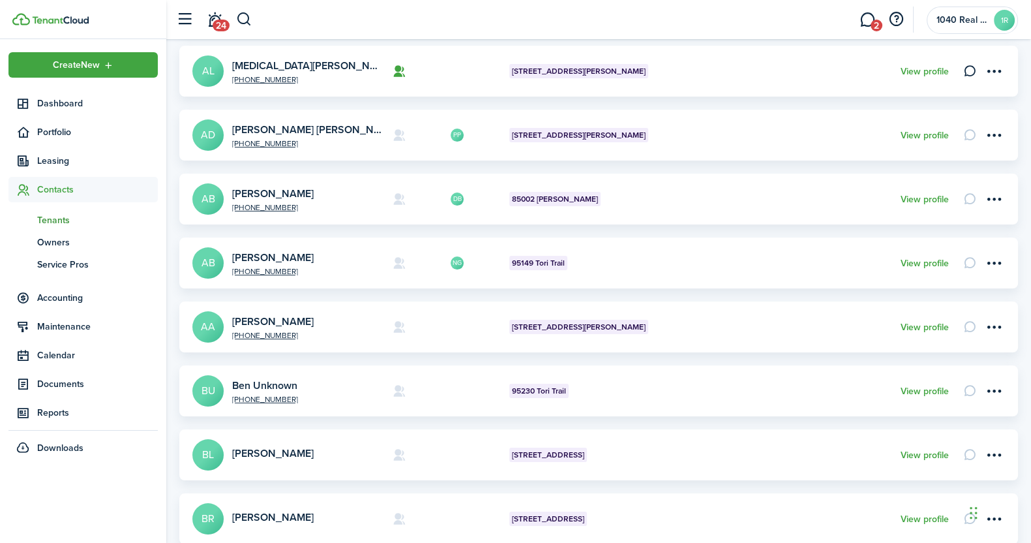
scroll to position [408, 0]
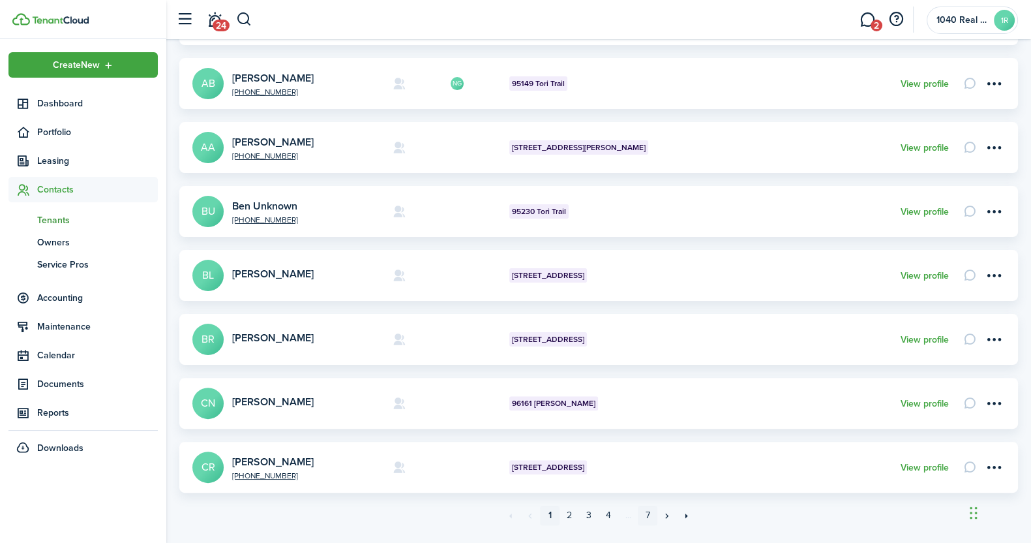
click at [649, 519] on link "7" at bounding box center [648, 515] width 20 height 20
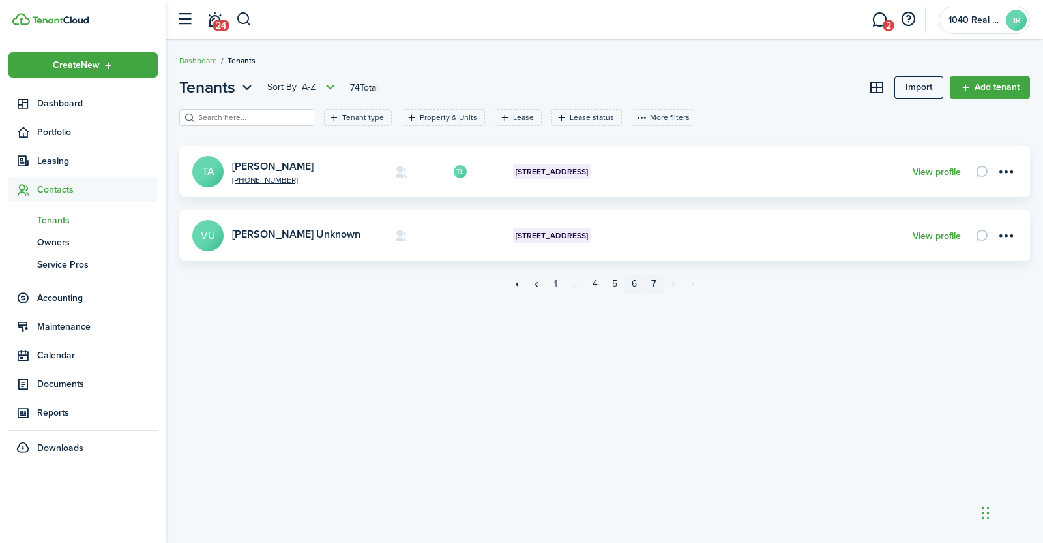
click at [634, 288] on link "6" at bounding box center [635, 284] width 20 height 20
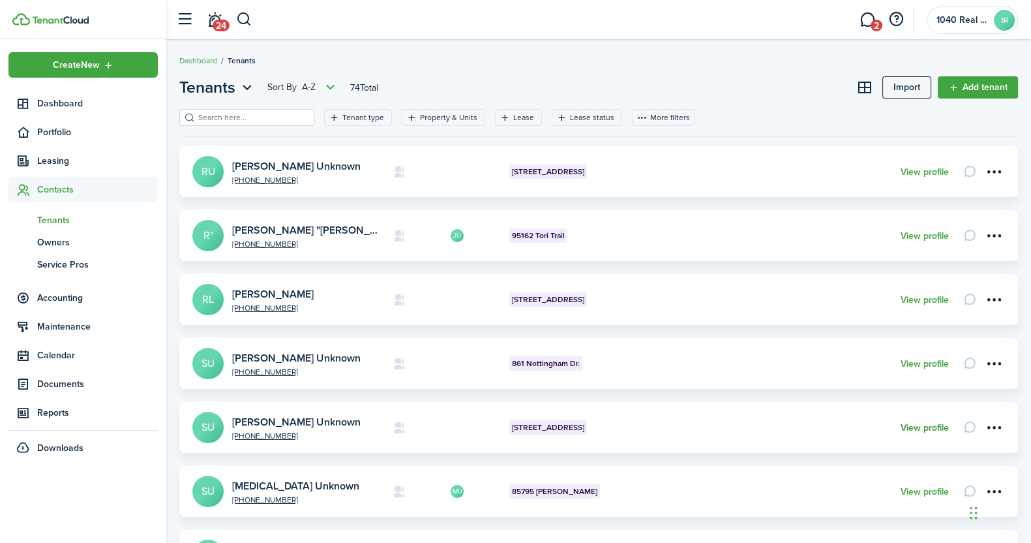
click at [933, 428] on link "View profile" at bounding box center [925, 428] width 48 height 10
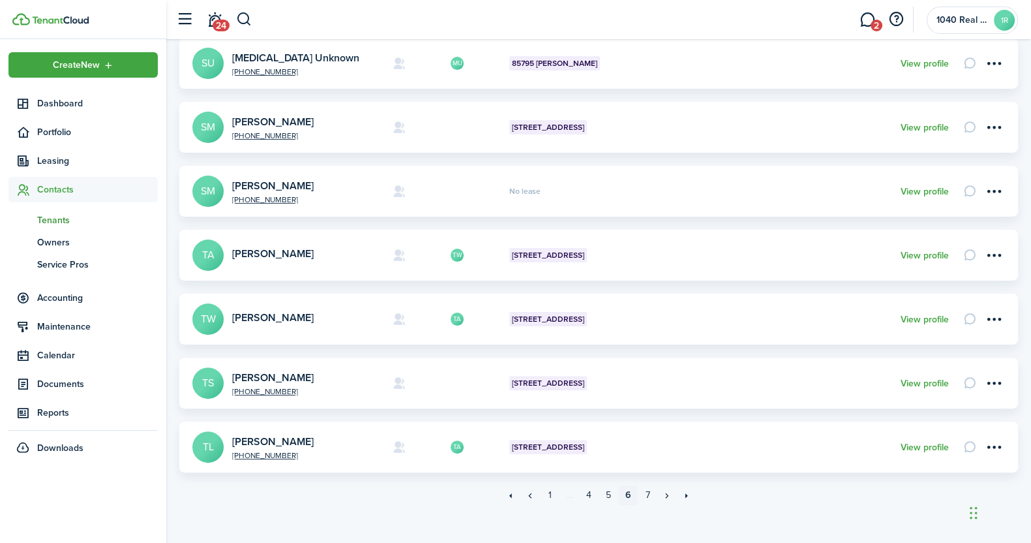
scroll to position [439, 0]
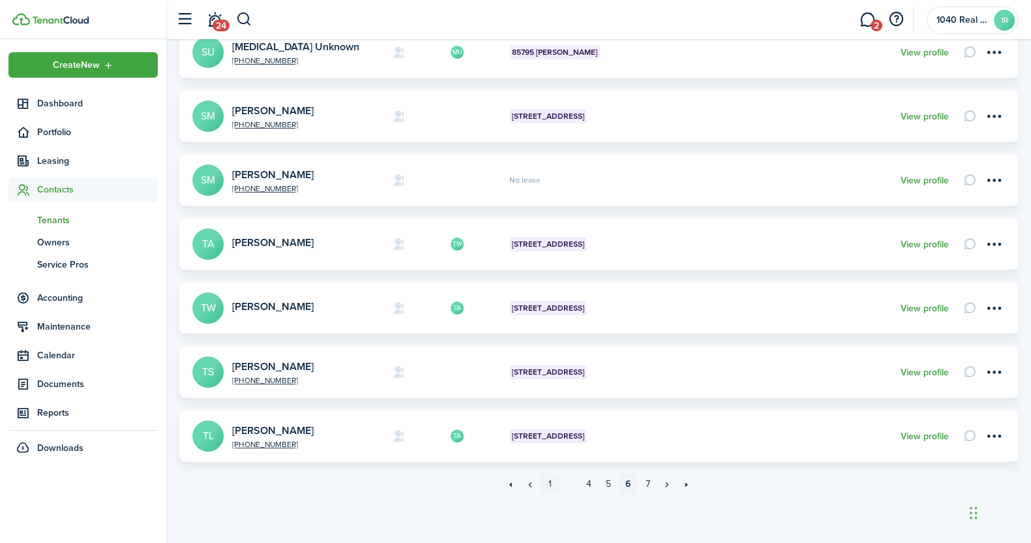
click at [552, 483] on link "1" at bounding box center [550, 484] width 20 height 20
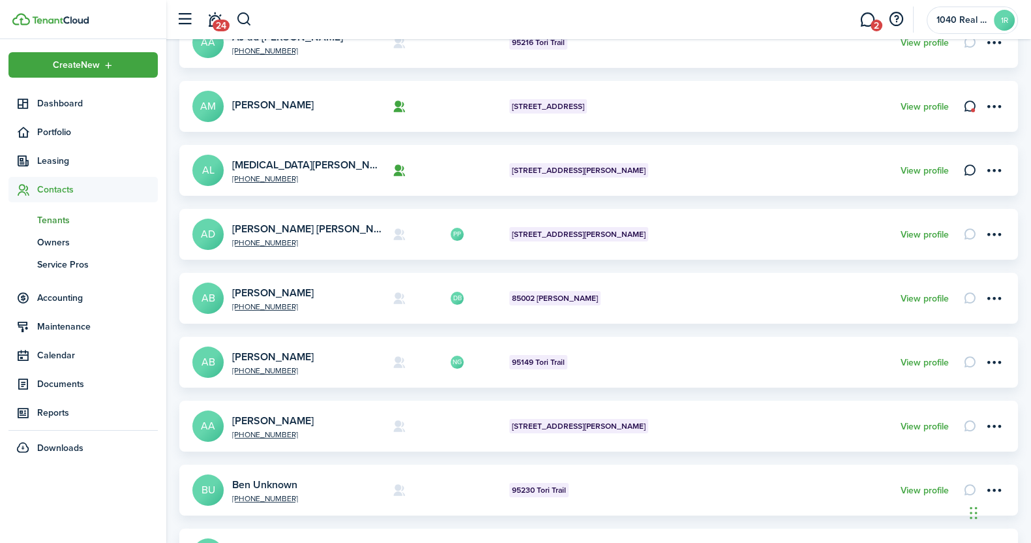
scroll to position [439, 0]
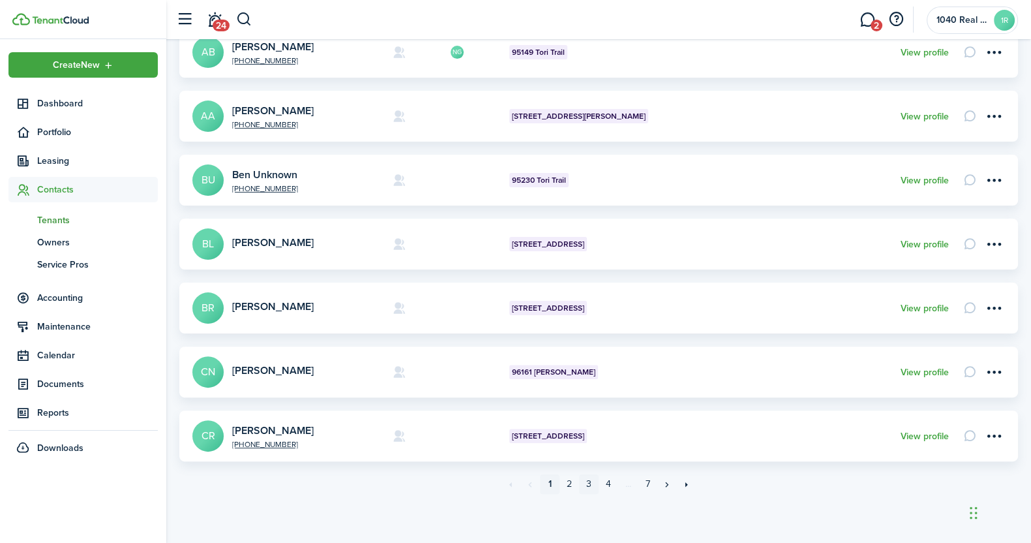
click at [590, 484] on link "3" at bounding box center [589, 484] width 20 height 20
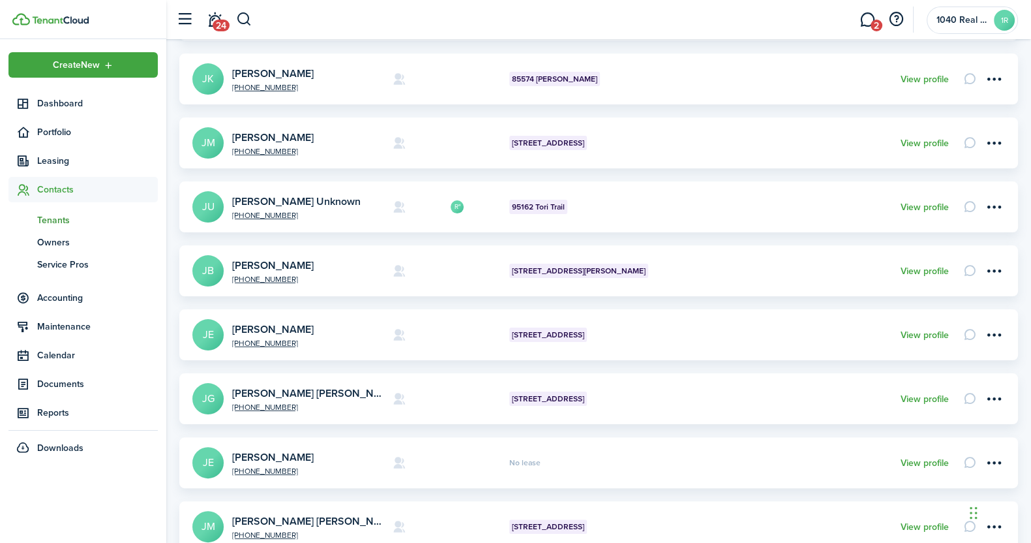
scroll to position [439, 0]
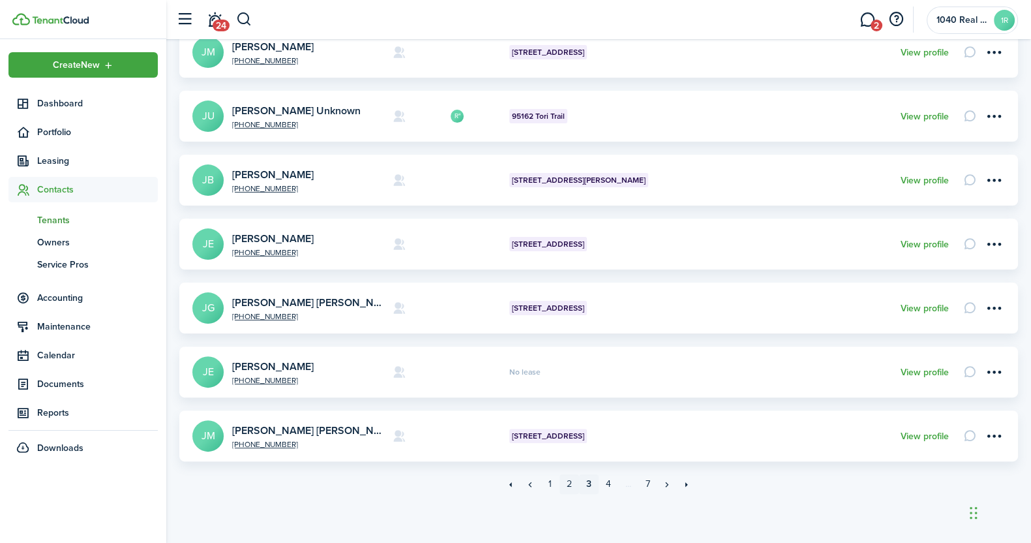
click at [570, 486] on link "2" at bounding box center [569, 484] width 20 height 20
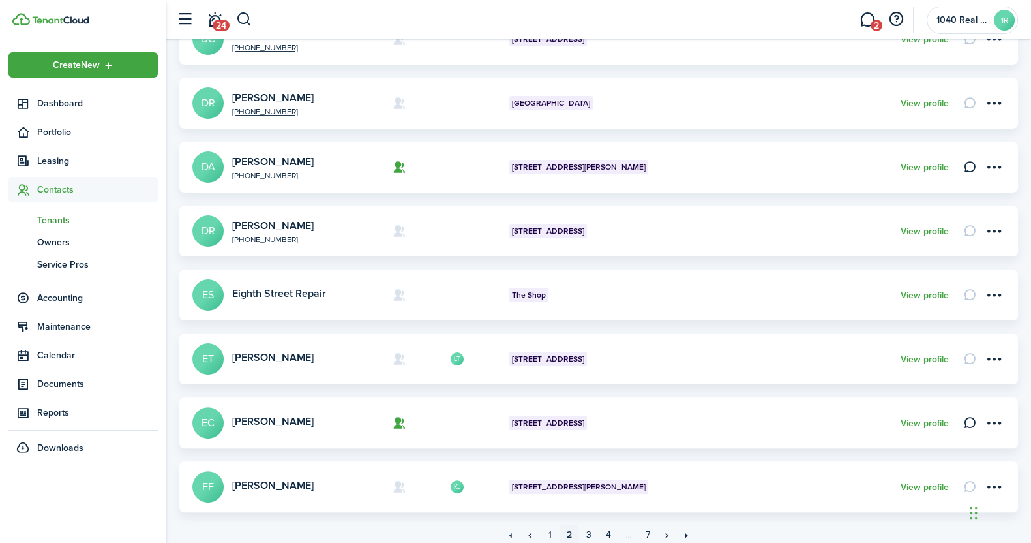
scroll to position [439, 0]
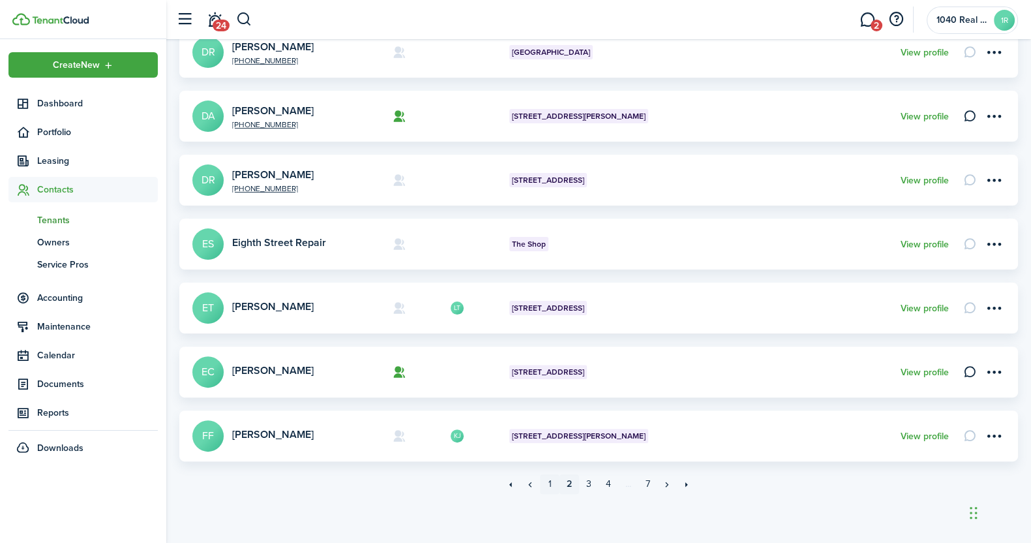
click at [551, 483] on link "1" at bounding box center [550, 484] width 20 height 20
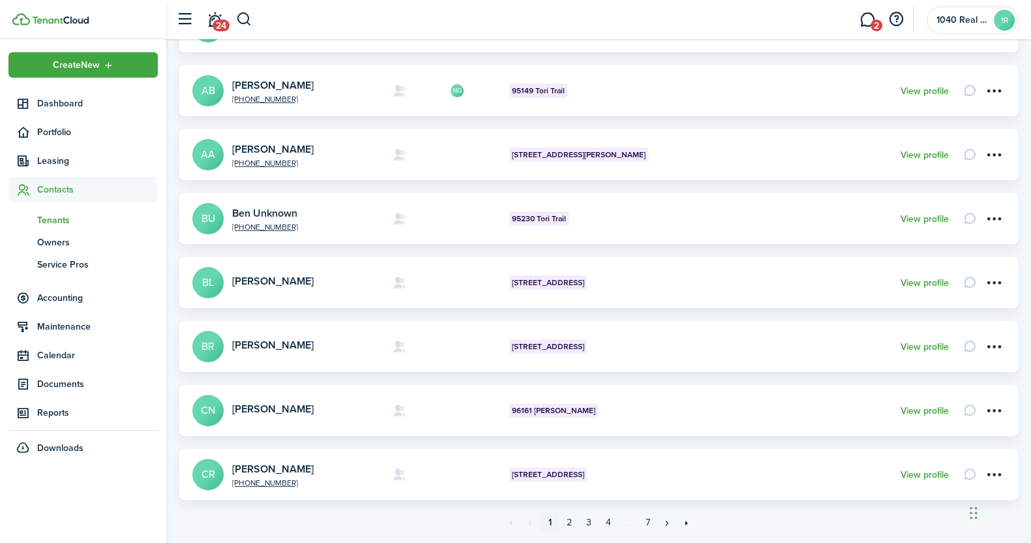
scroll to position [439, 0]
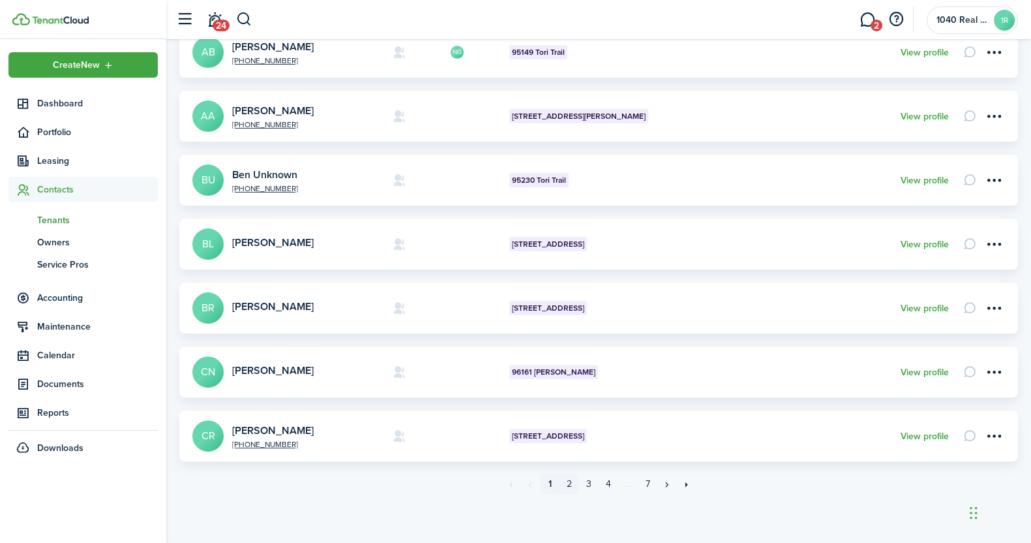
click at [571, 484] on link "2" at bounding box center [569, 484] width 20 height 20
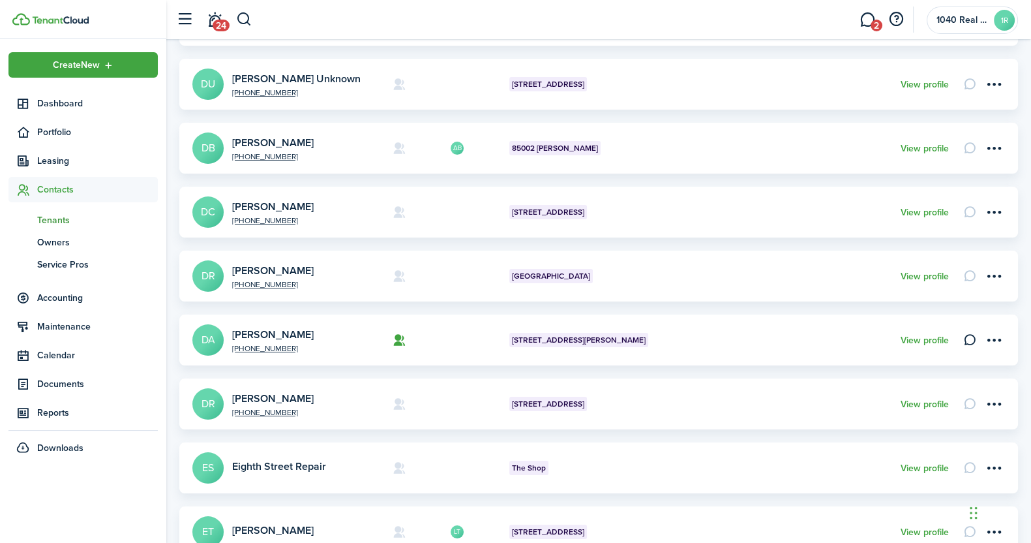
scroll to position [439, 0]
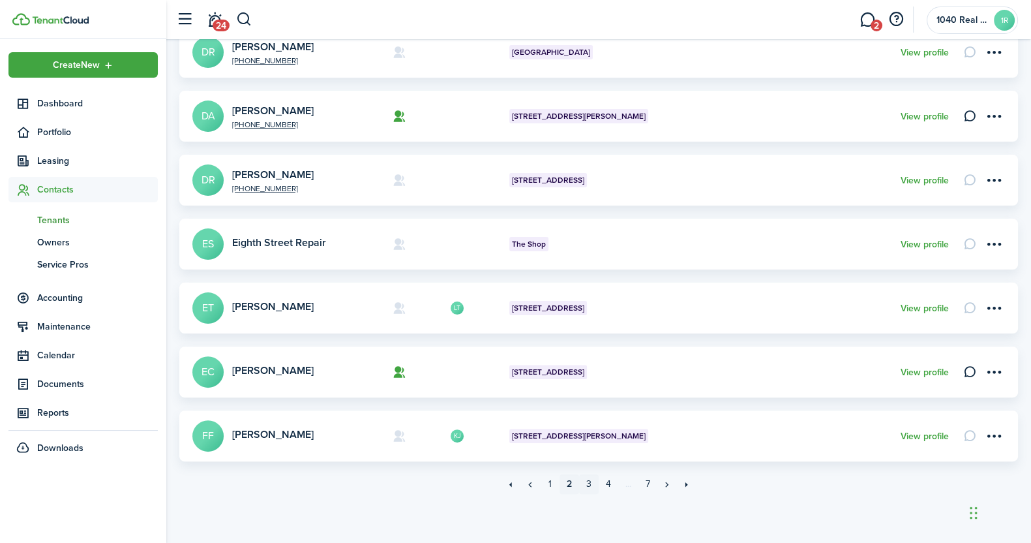
click at [591, 487] on link "3" at bounding box center [589, 484] width 20 height 20
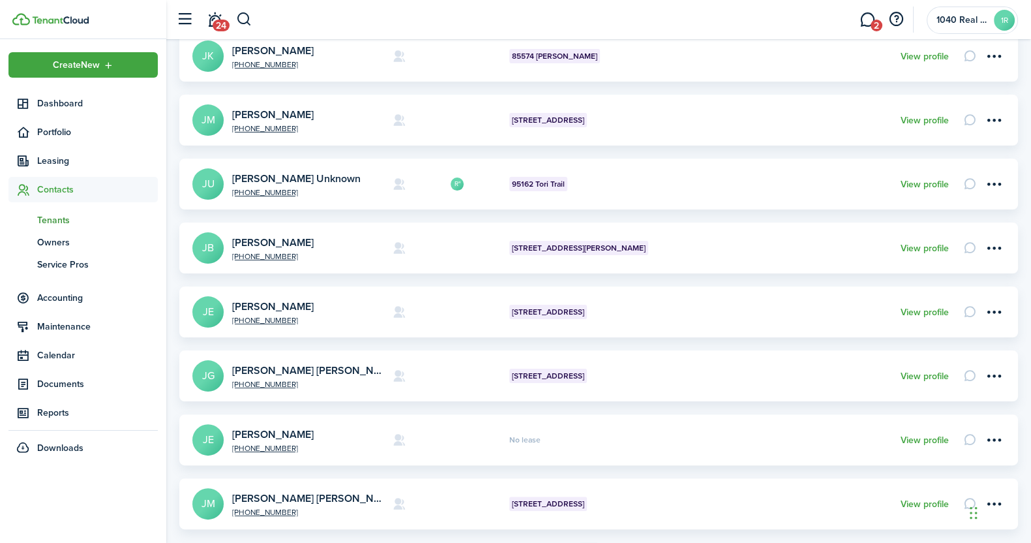
scroll to position [408, 0]
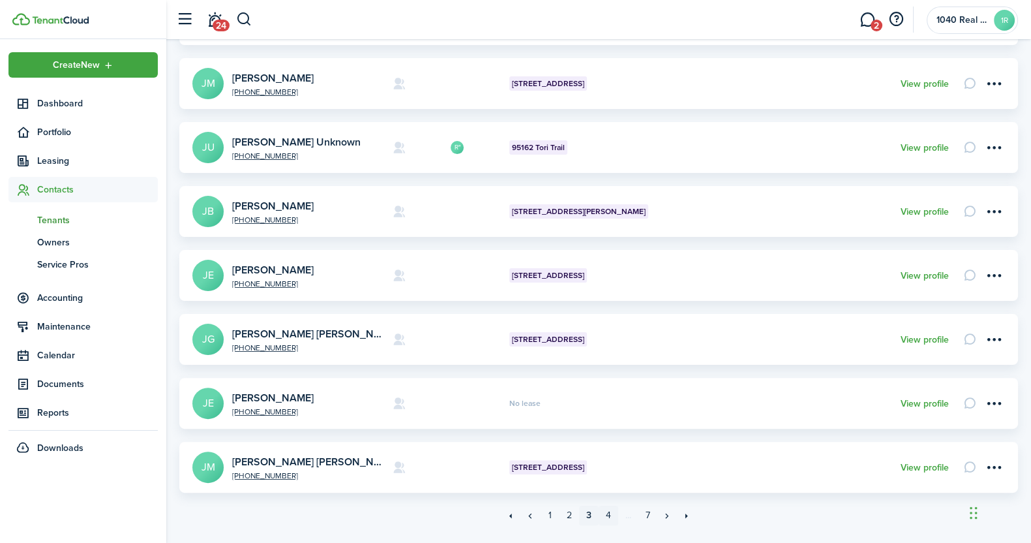
click at [606, 514] on link "4" at bounding box center [609, 515] width 20 height 20
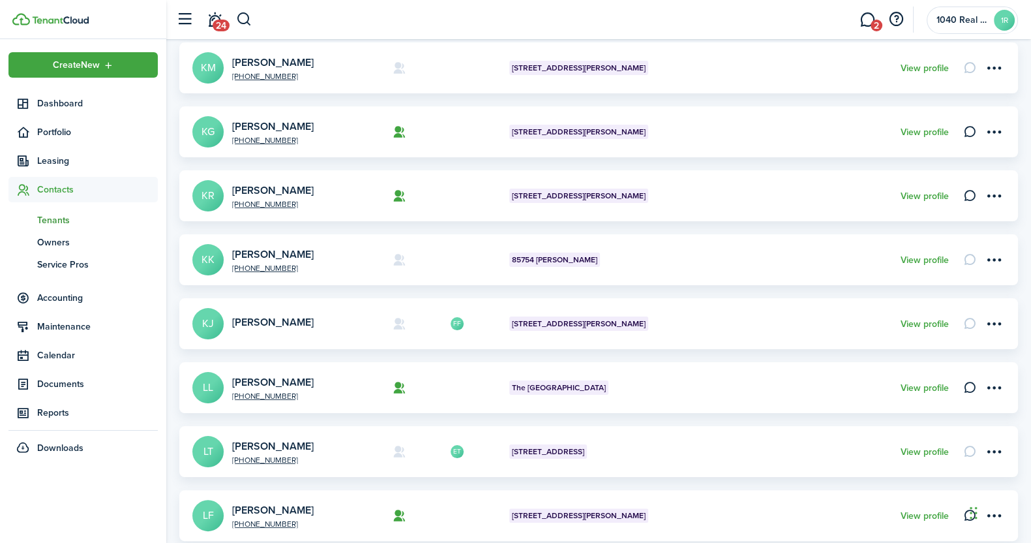
scroll to position [408, 0]
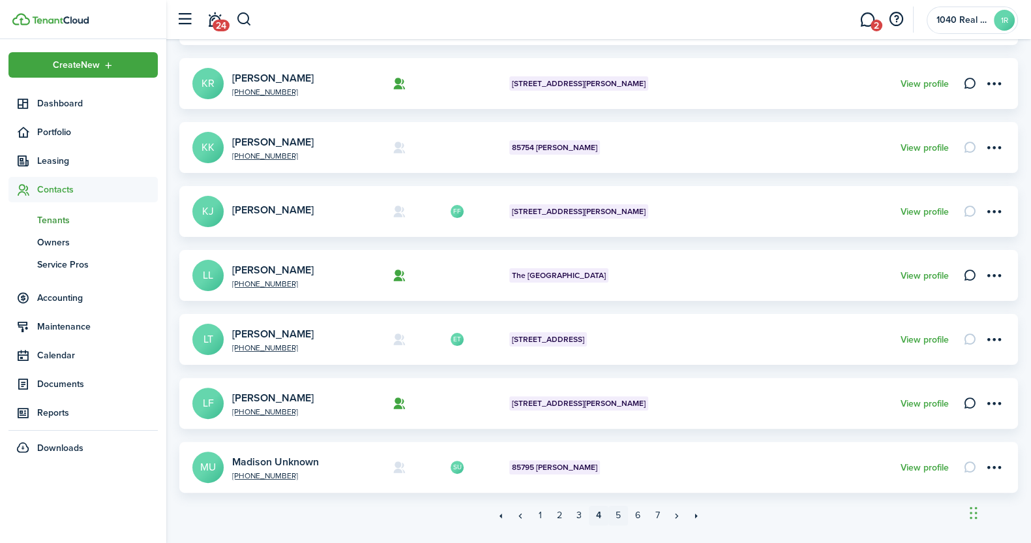
click at [619, 513] on link "5" at bounding box center [618, 515] width 20 height 20
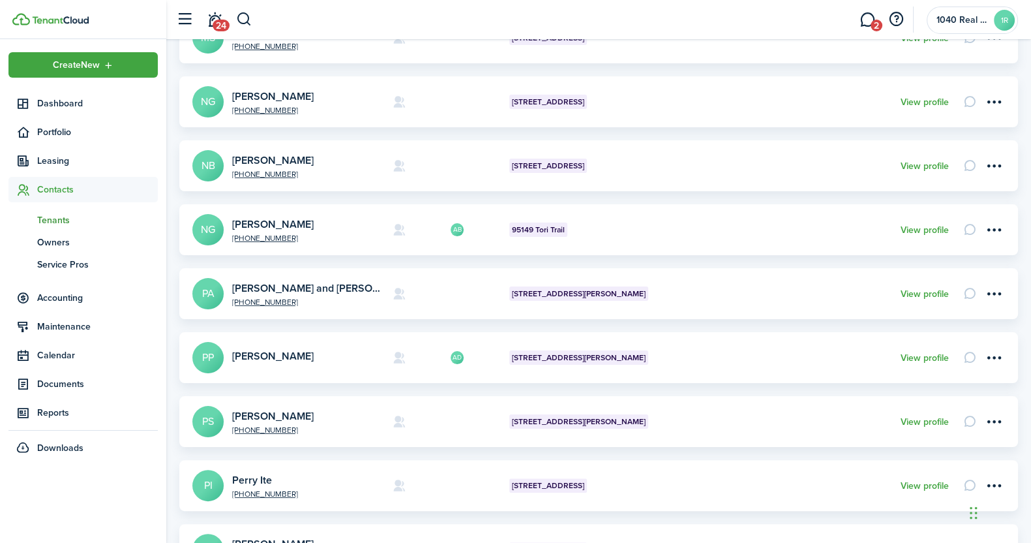
scroll to position [439, 0]
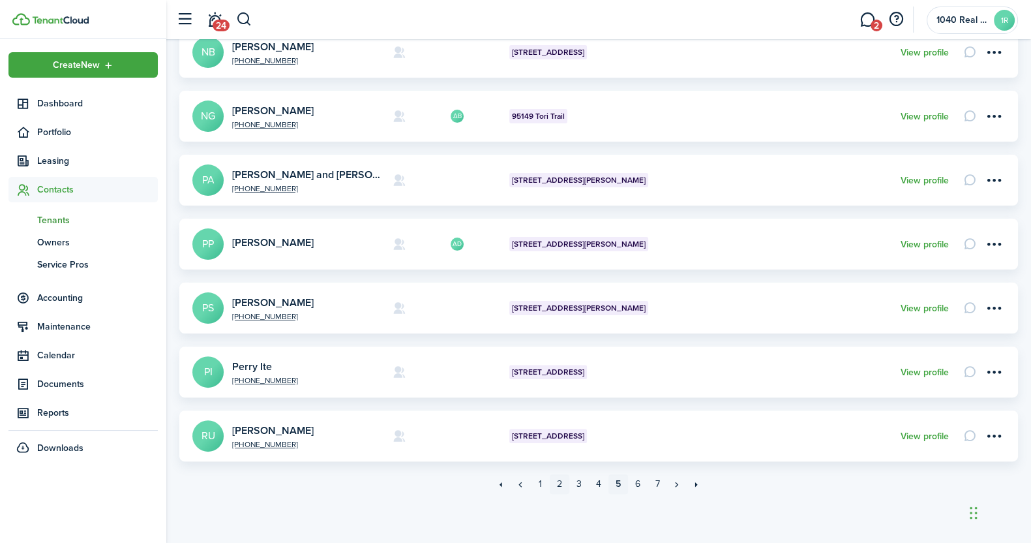
click at [558, 483] on link "2" at bounding box center [560, 484] width 20 height 20
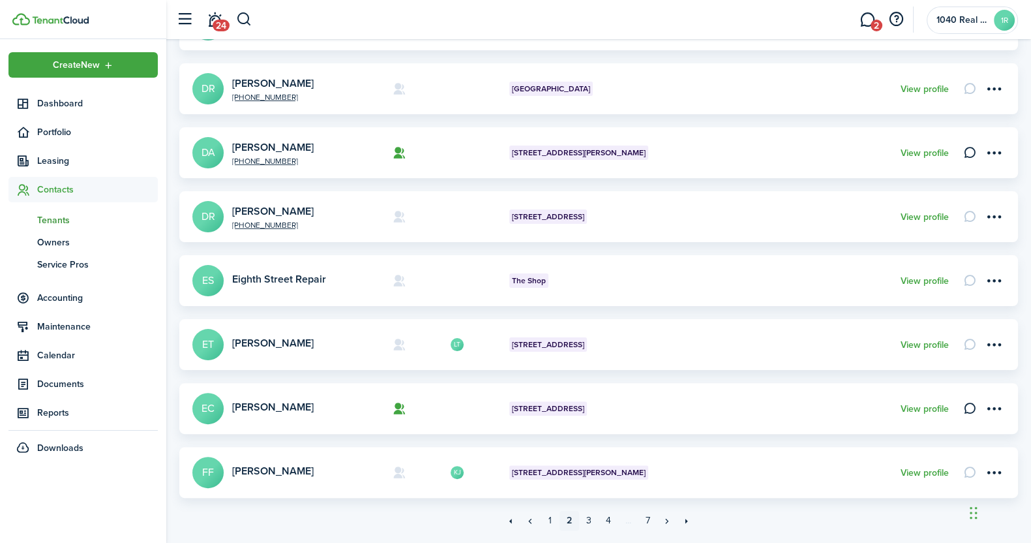
scroll to position [439, 0]
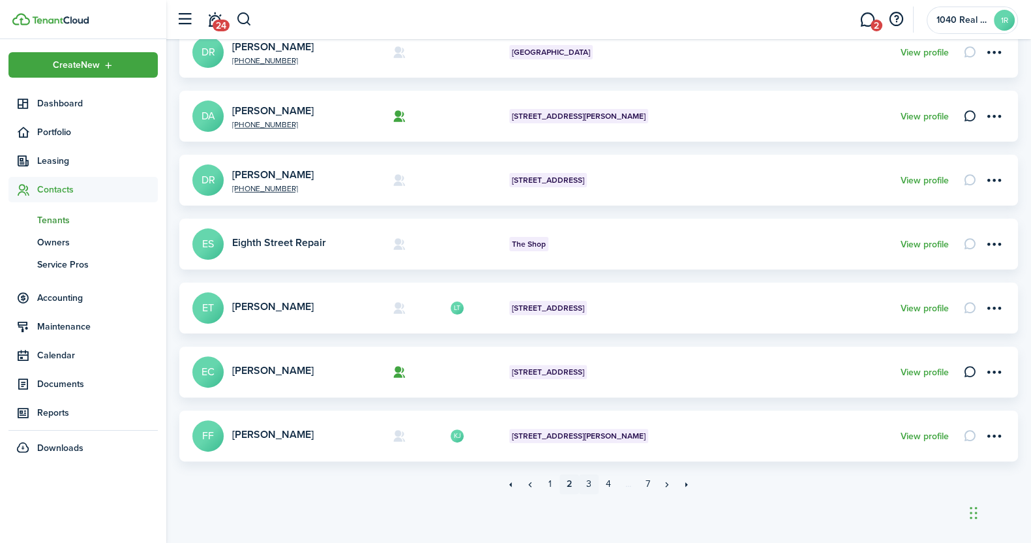
click at [590, 481] on link "3" at bounding box center [589, 484] width 20 height 20
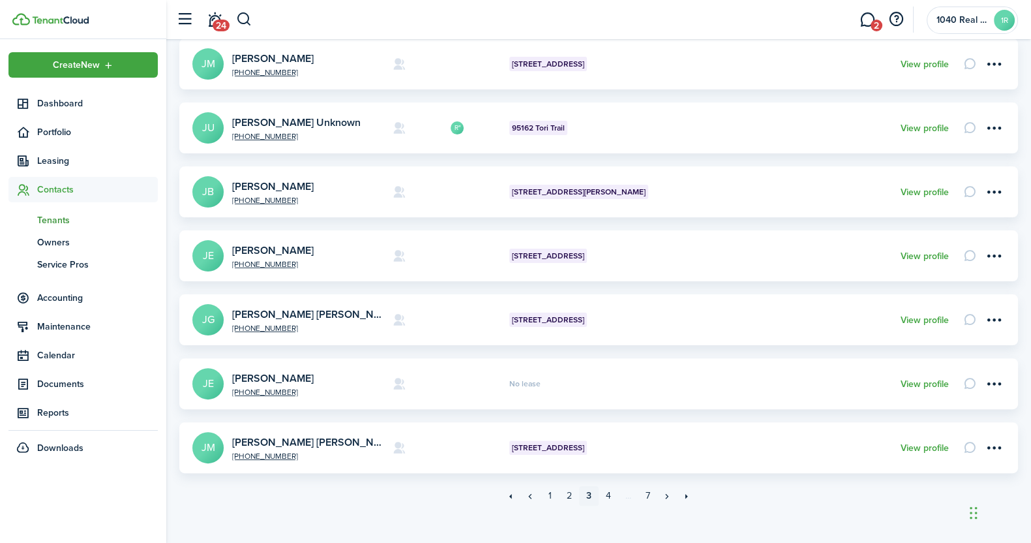
scroll to position [439, 0]
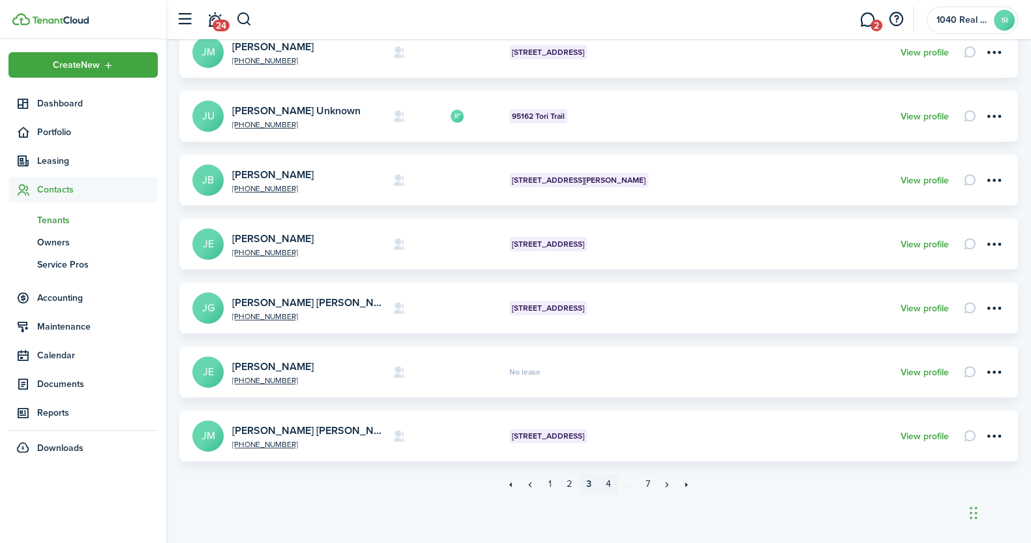
click at [606, 485] on link "4" at bounding box center [609, 484] width 20 height 20
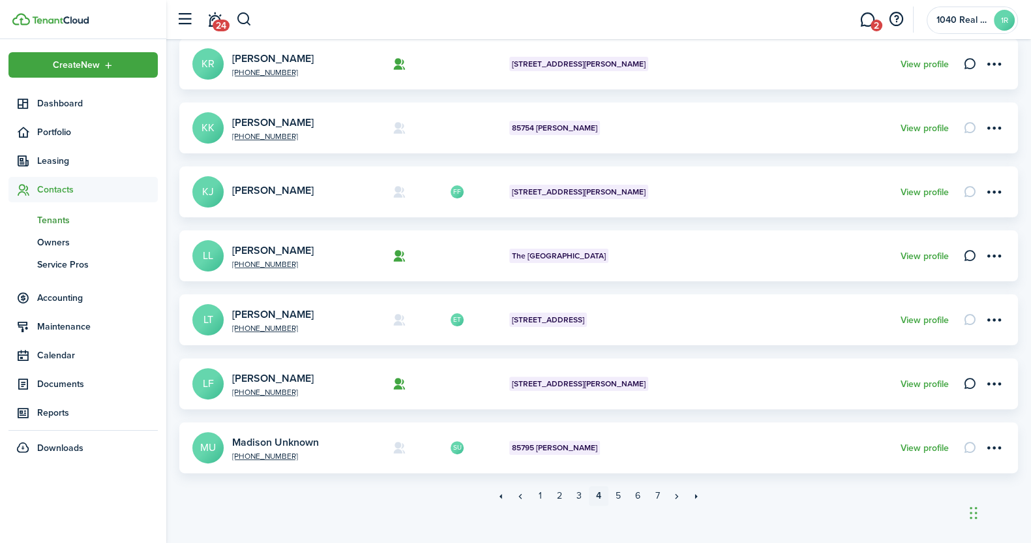
scroll to position [439, 0]
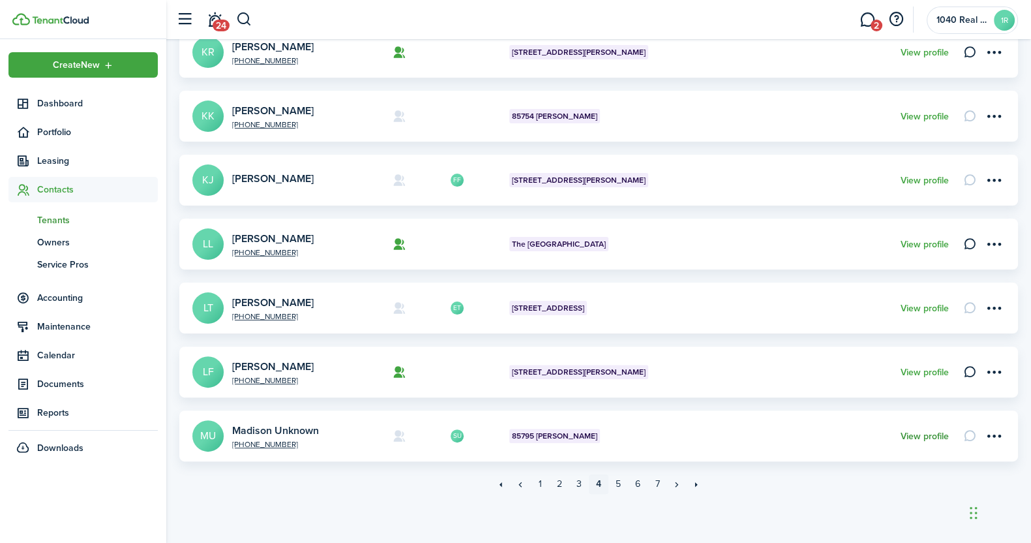
click at [936, 437] on link "View profile" at bounding box center [925, 436] width 48 height 10
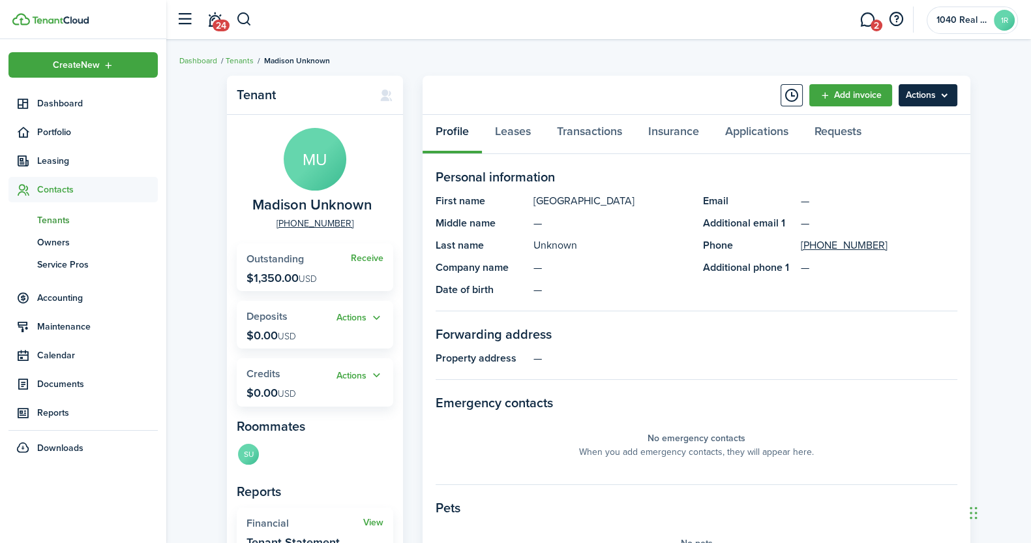
click at [942, 98] on menu-btn "Actions" at bounding box center [928, 95] width 59 height 22
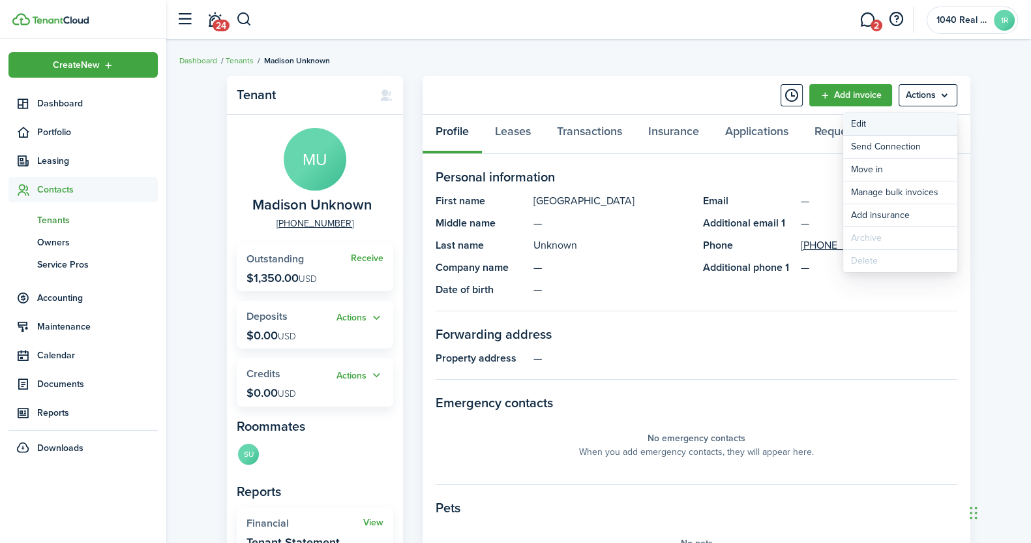
click at [868, 127] on link "Edit" at bounding box center [900, 124] width 114 height 22
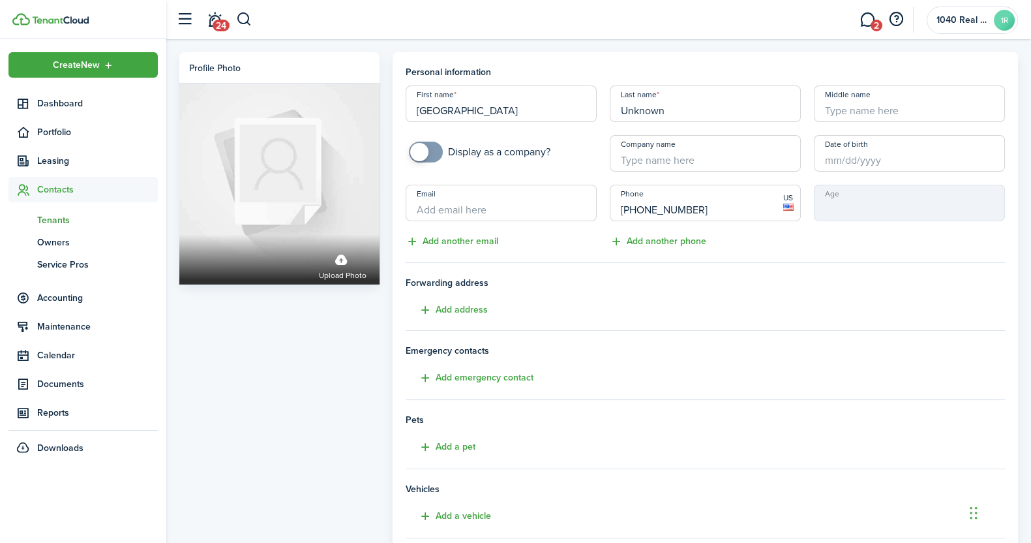
drag, startPoint x: 673, startPoint y: 113, endPoint x: 608, endPoint y: 108, distance: 65.4
click at [606, 112] on div "Last name Unknown" at bounding box center [705, 103] width 204 height 37
type input "[PERSON_NAME]"
click at [633, 373] on tenant-form "Personal information First name [PERSON_NAME] Last name [PERSON_NAME] Middle na…" at bounding box center [706, 340] width 600 height 551
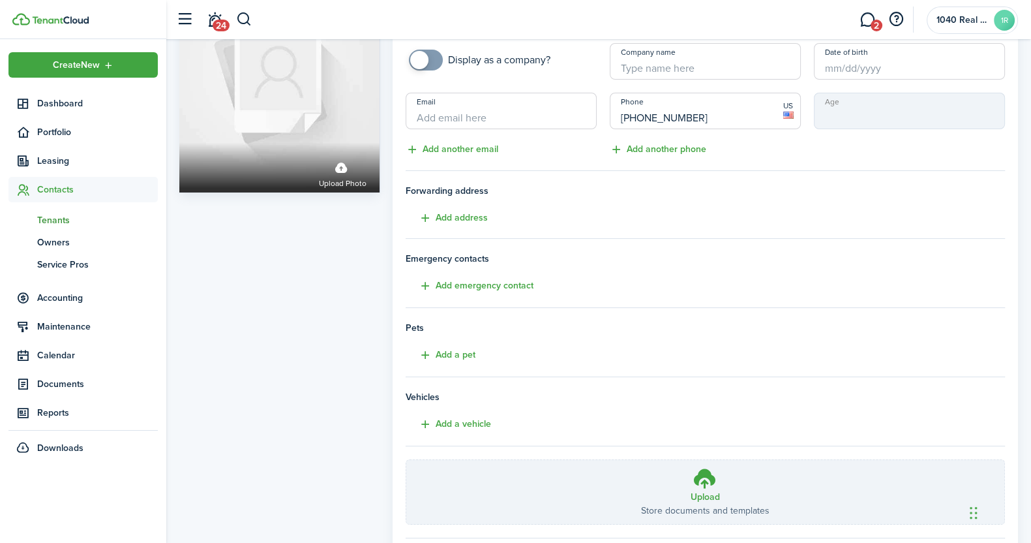
scroll to position [168, 0]
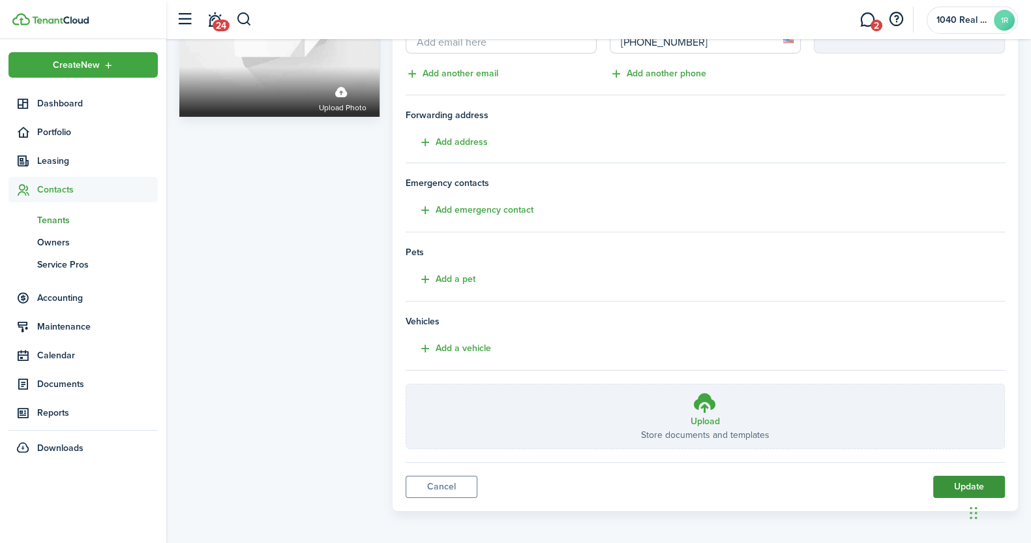
click at [962, 481] on button "Update" at bounding box center [969, 486] width 72 height 22
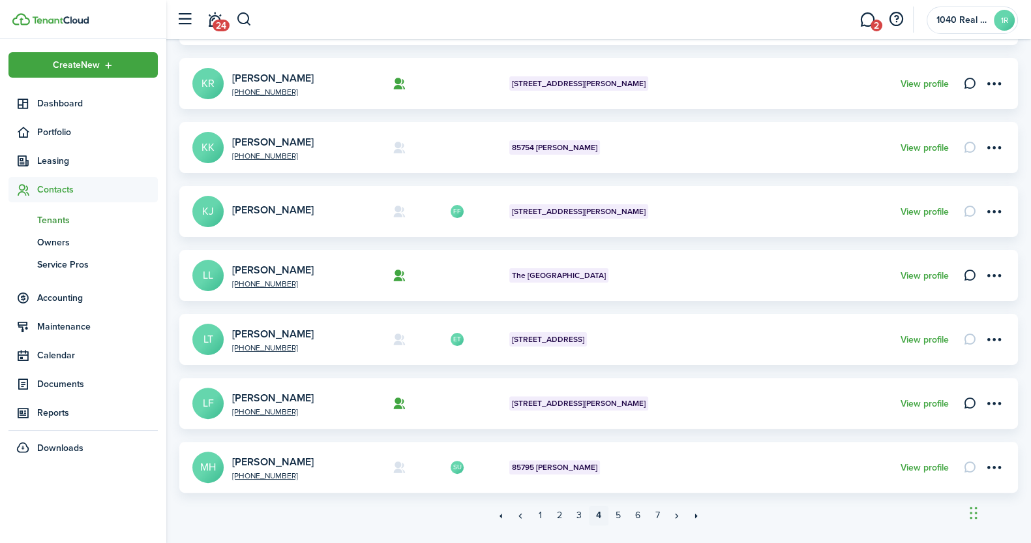
scroll to position [439, 0]
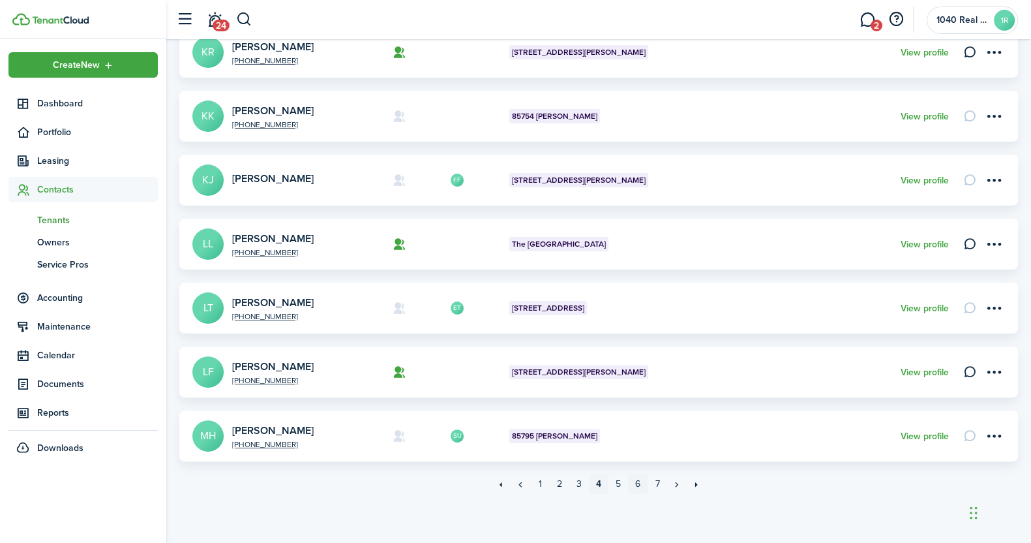
click at [639, 485] on link "6" at bounding box center [638, 484] width 20 height 20
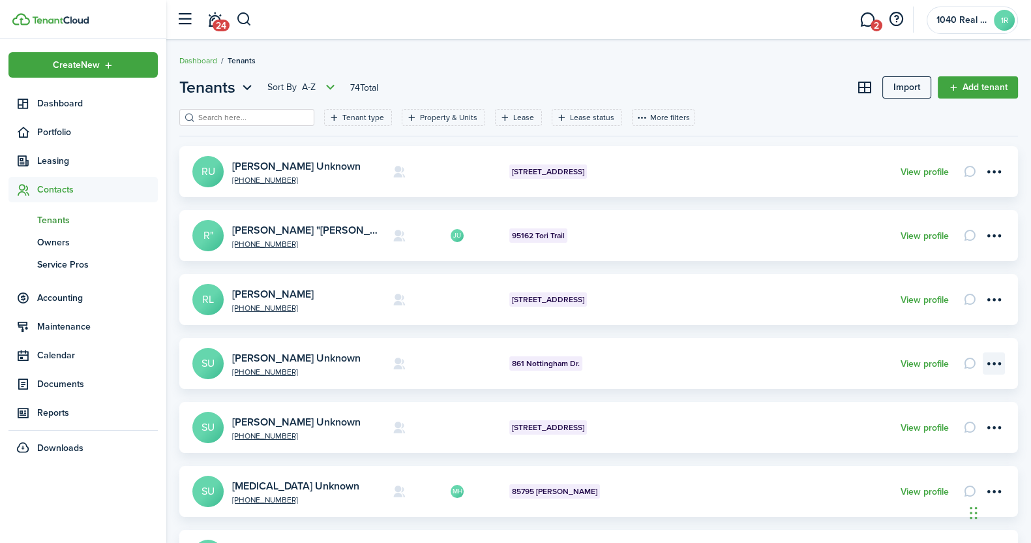
click at [994, 361] on menu-btn-icon "Open menu" at bounding box center [994, 363] width 22 height 22
click at [908, 391] on link "Edit" at bounding box center [948, 392] width 114 height 22
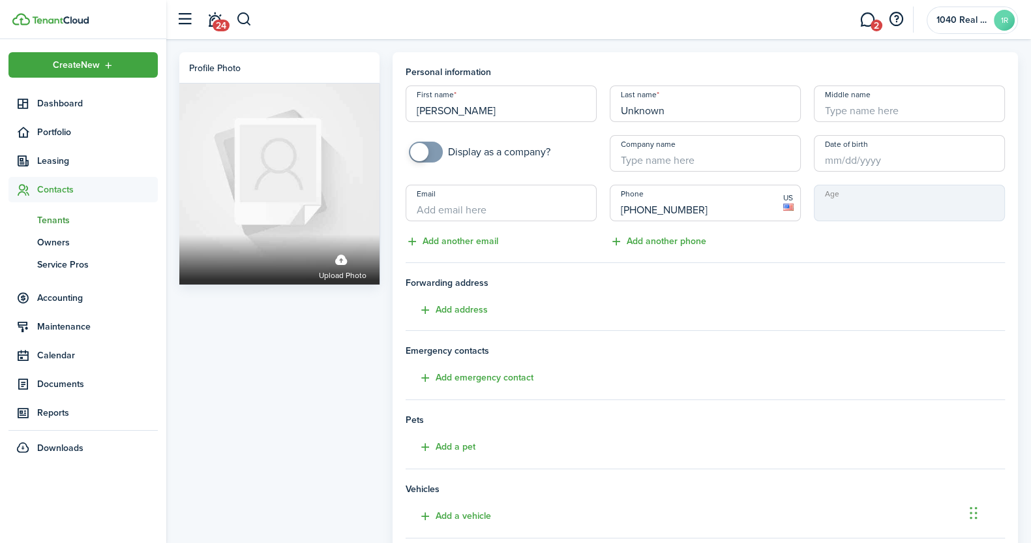
click at [496, 110] on input "[PERSON_NAME]" at bounding box center [501, 103] width 191 height 37
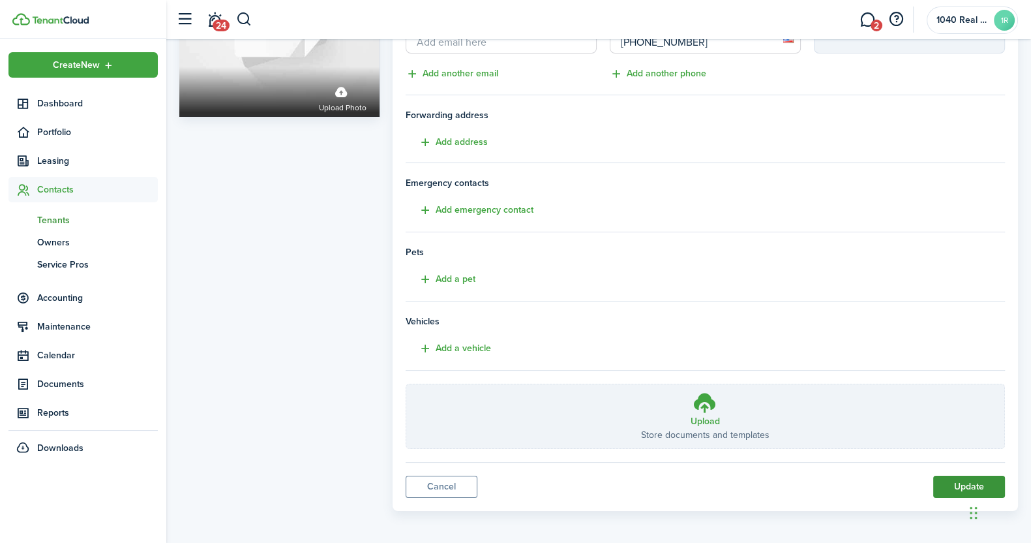
type input "[PERSON_NAME]"
click at [960, 485] on button "Update" at bounding box center [969, 486] width 72 height 22
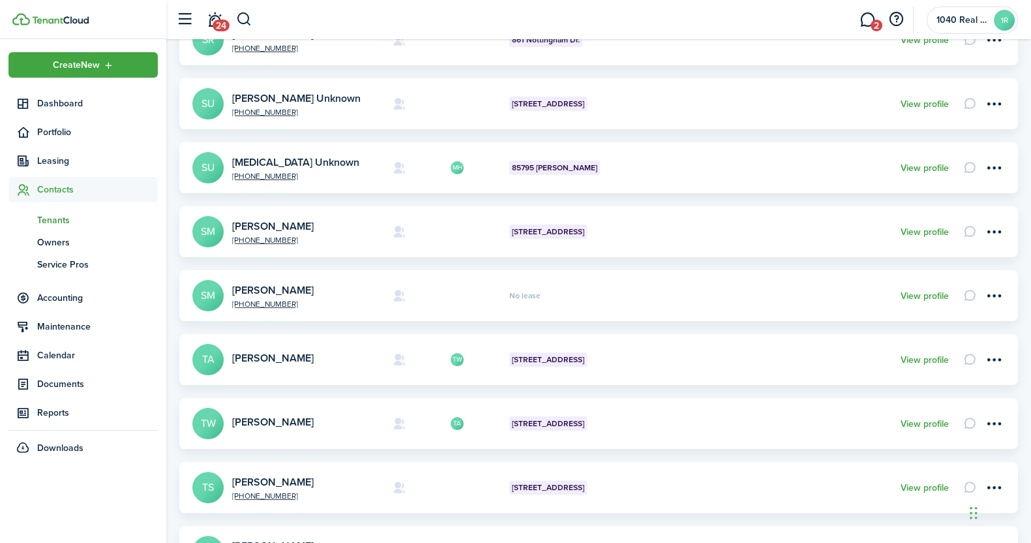
scroll to position [439, 0]
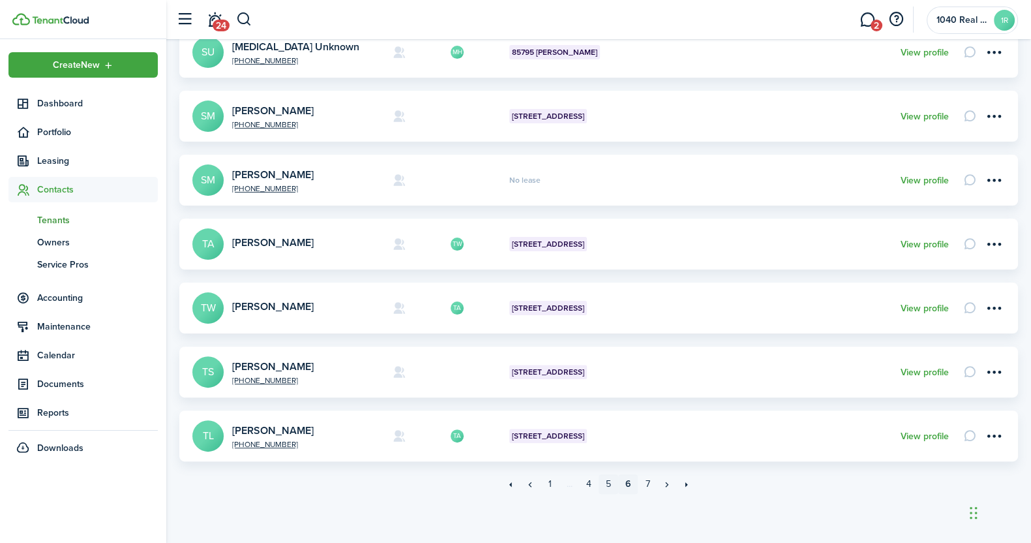
click at [610, 484] on link "5" at bounding box center [609, 484] width 20 height 20
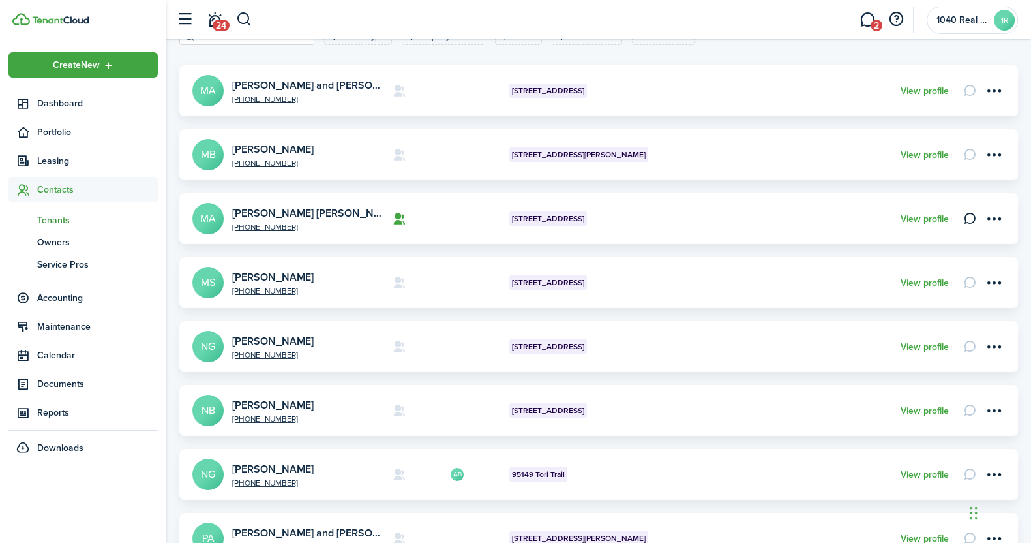
scroll to position [439, 0]
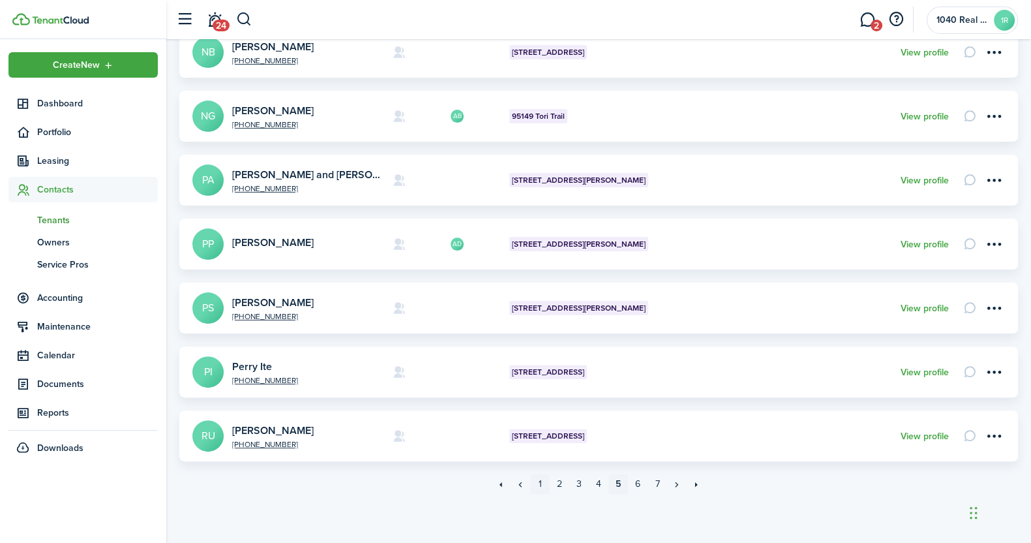
click at [543, 483] on link "1" at bounding box center [540, 484] width 20 height 20
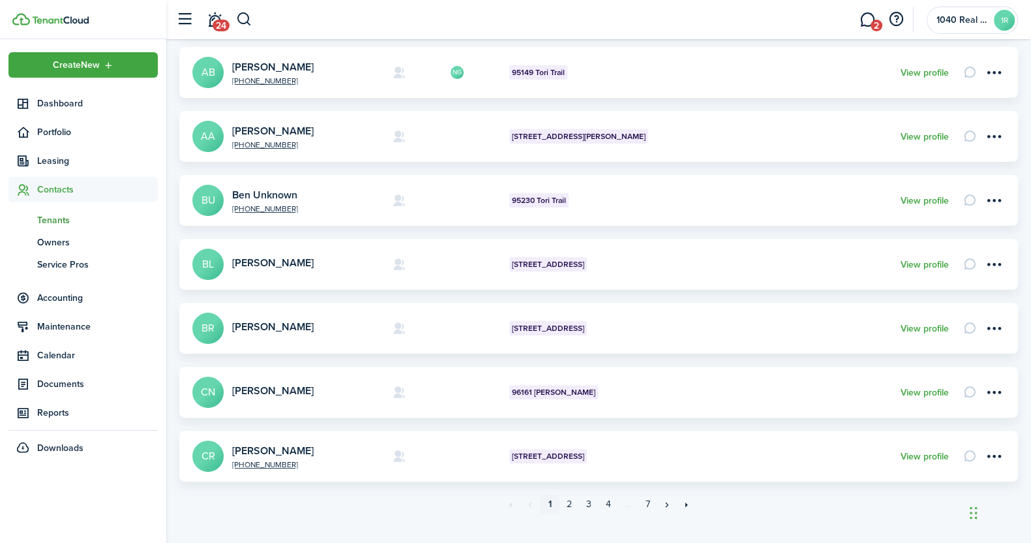
scroll to position [439, 0]
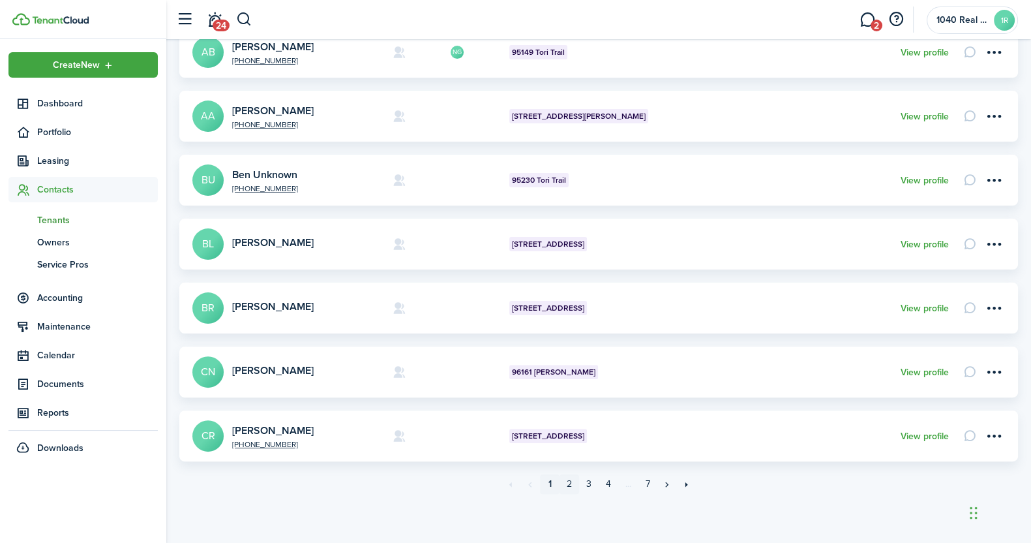
click at [572, 483] on link "2" at bounding box center [569, 484] width 20 height 20
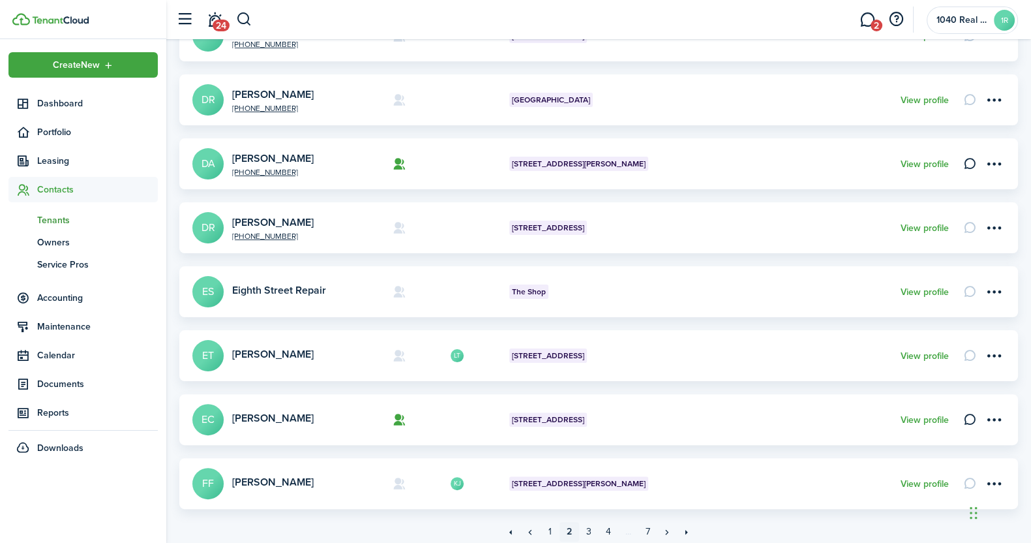
scroll to position [439, 0]
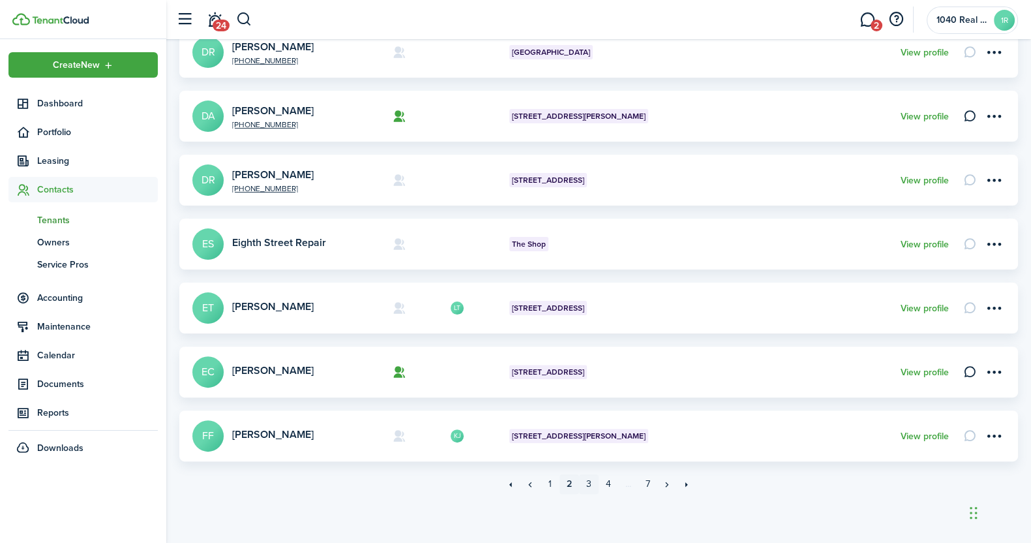
click at [589, 486] on link "3" at bounding box center [589, 484] width 20 height 20
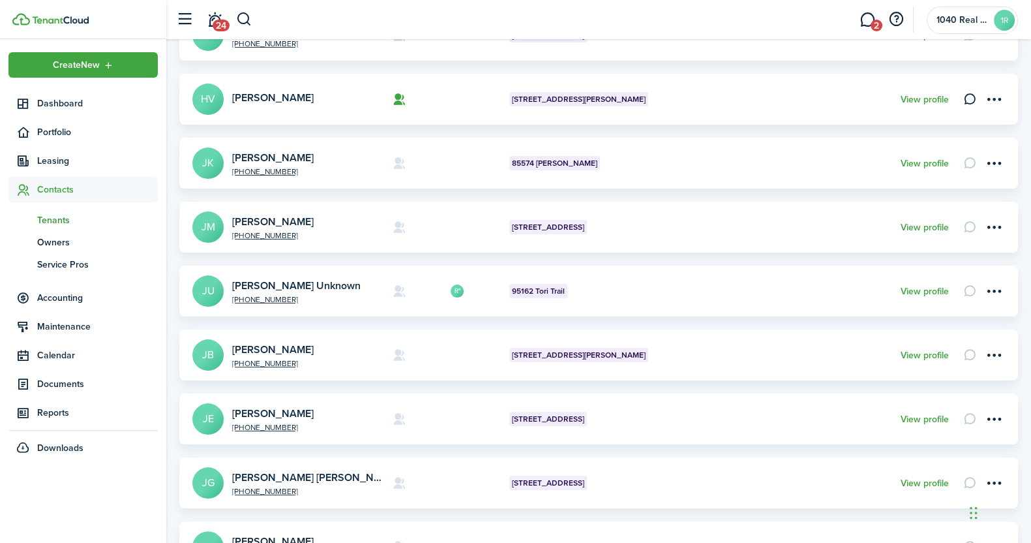
scroll to position [408, 0]
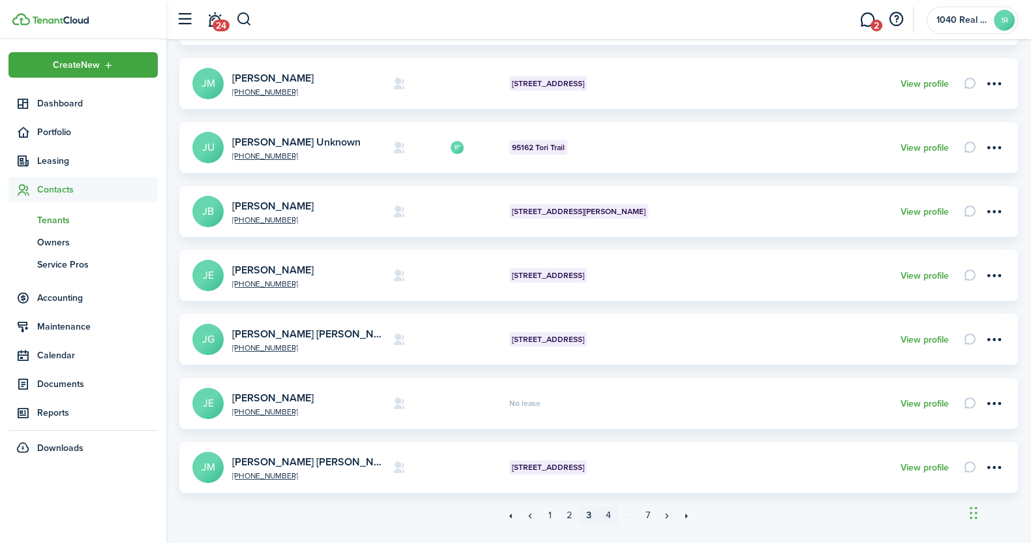
click at [606, 513] on link "4" at bounding box center [609, 515] width 20 height 20
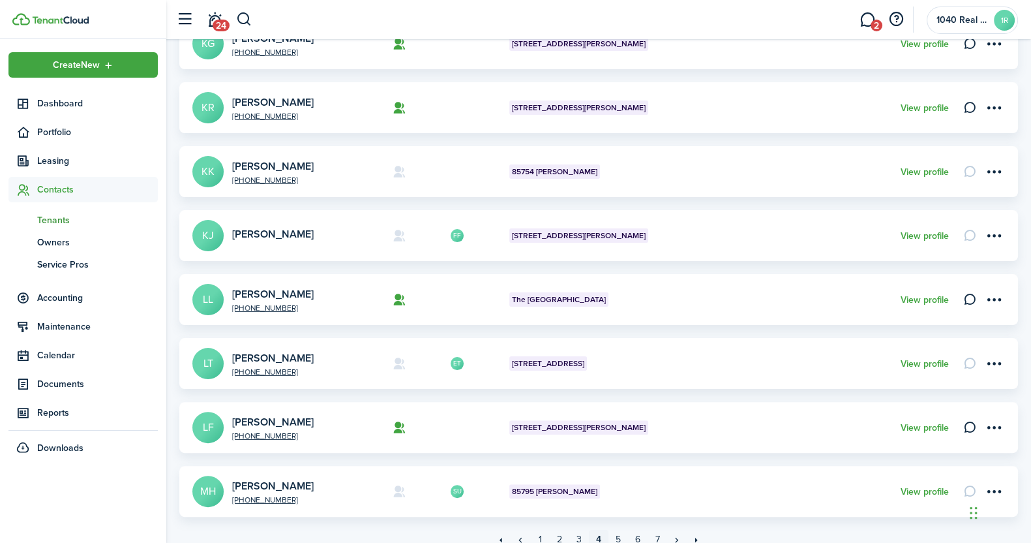
scroll to position [408, 0]
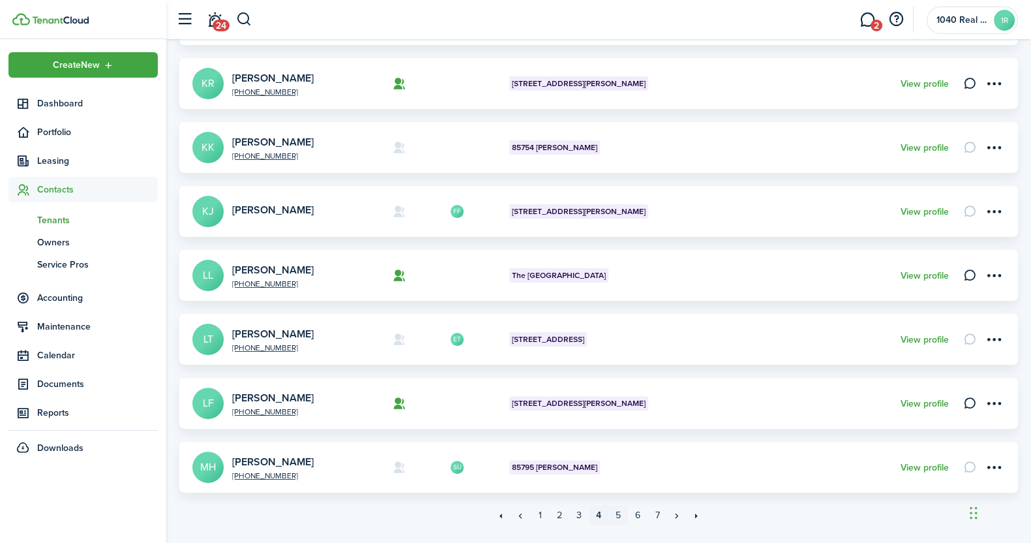
click at [617, 514] on link "5" at bounding box center [618, 515] width 20 height 20
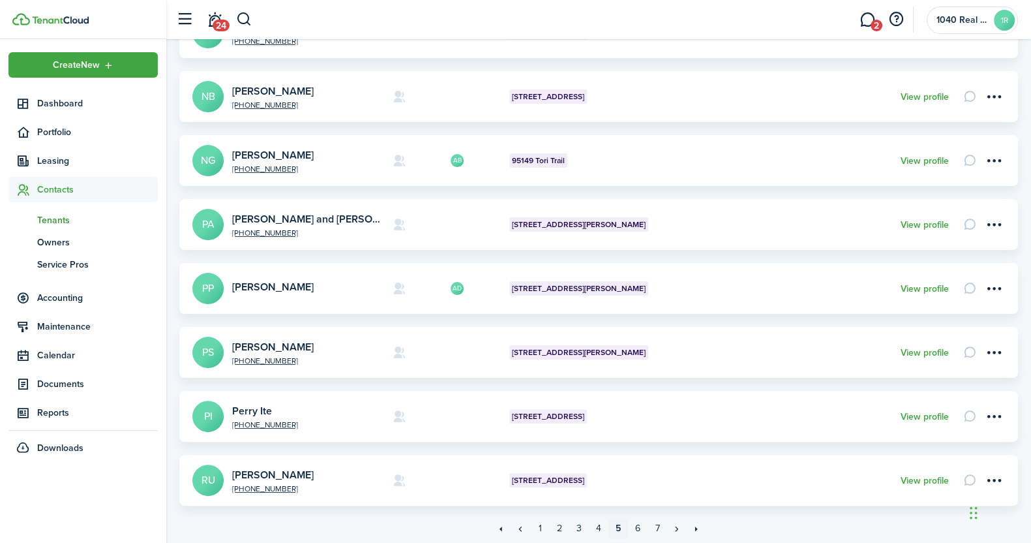
scroll to position [408, 0]
